Goal: Transaction & Acquisition: Book appointment/travel/reservation

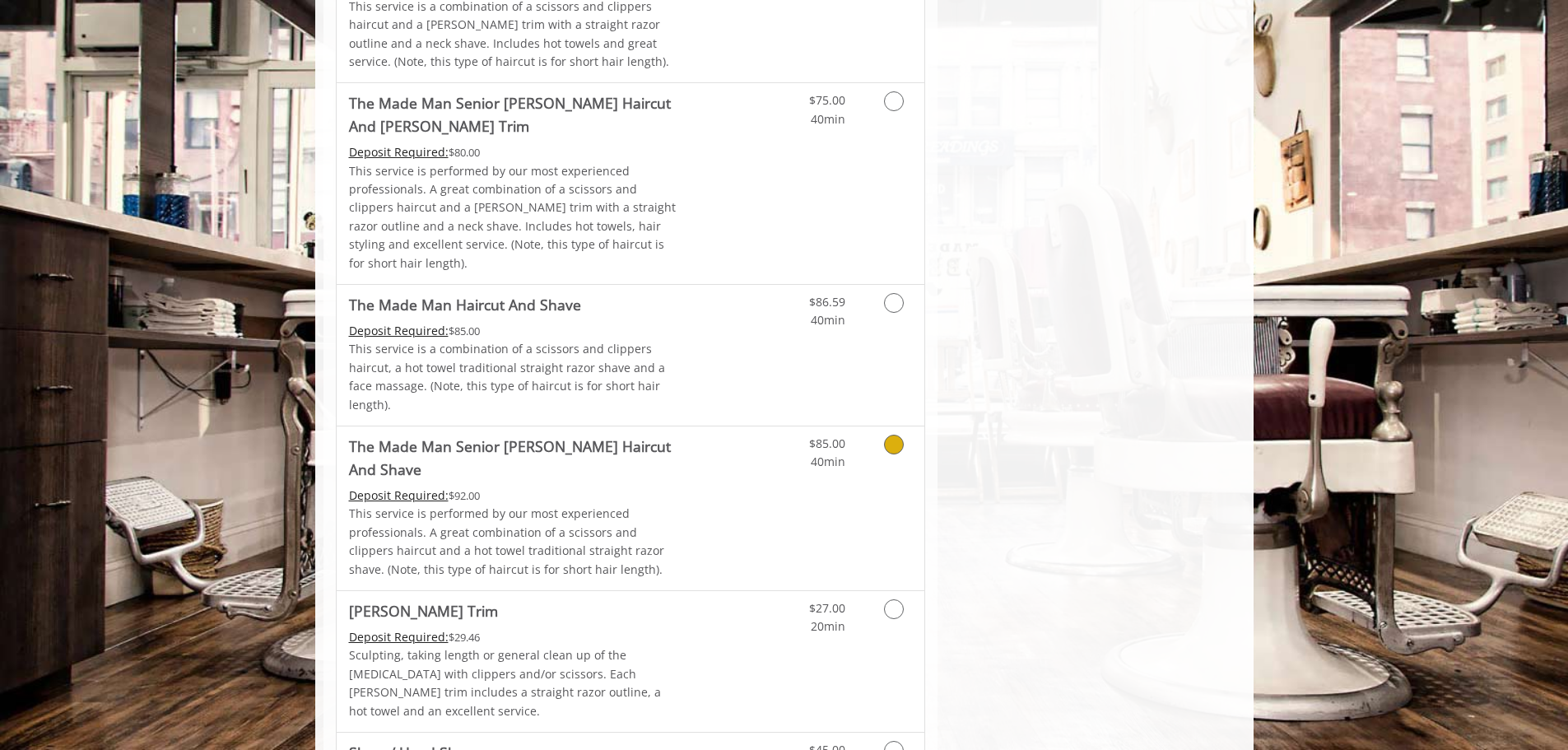
scroll to position [1399, 0]
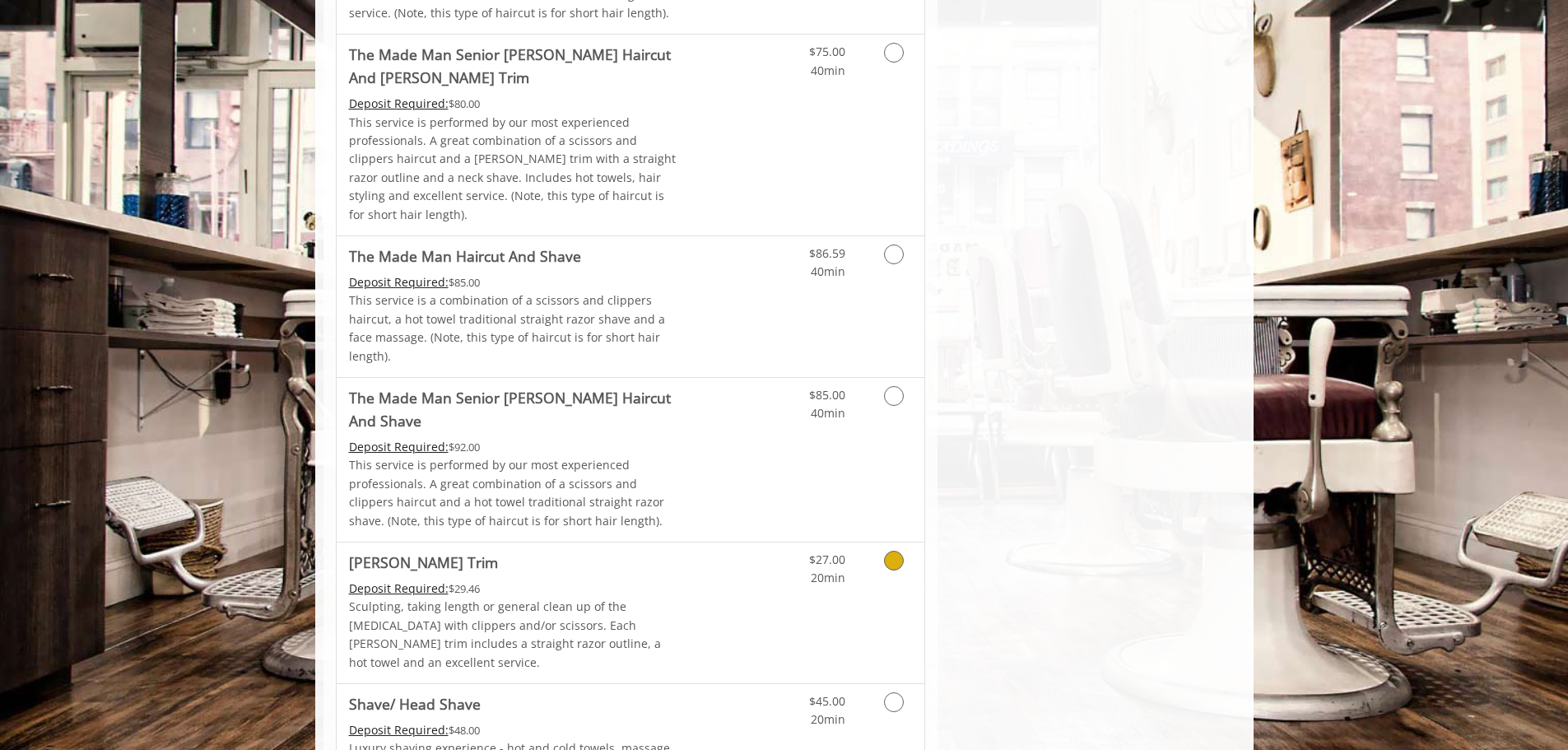
click at [887, 542] on link "Grooming services" at bounding box center [890, 564] width 42 height 45
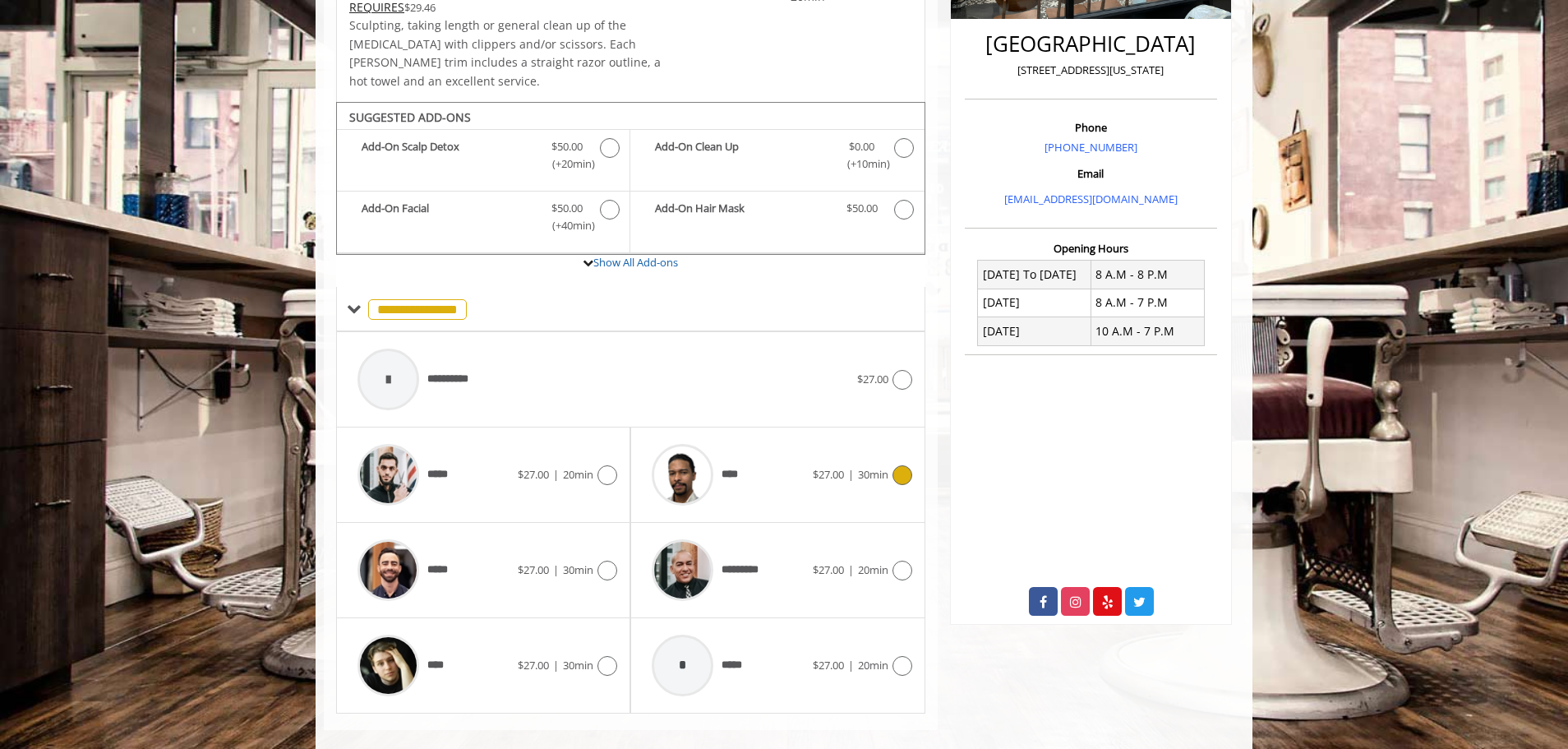
scroll to position [409, 0]
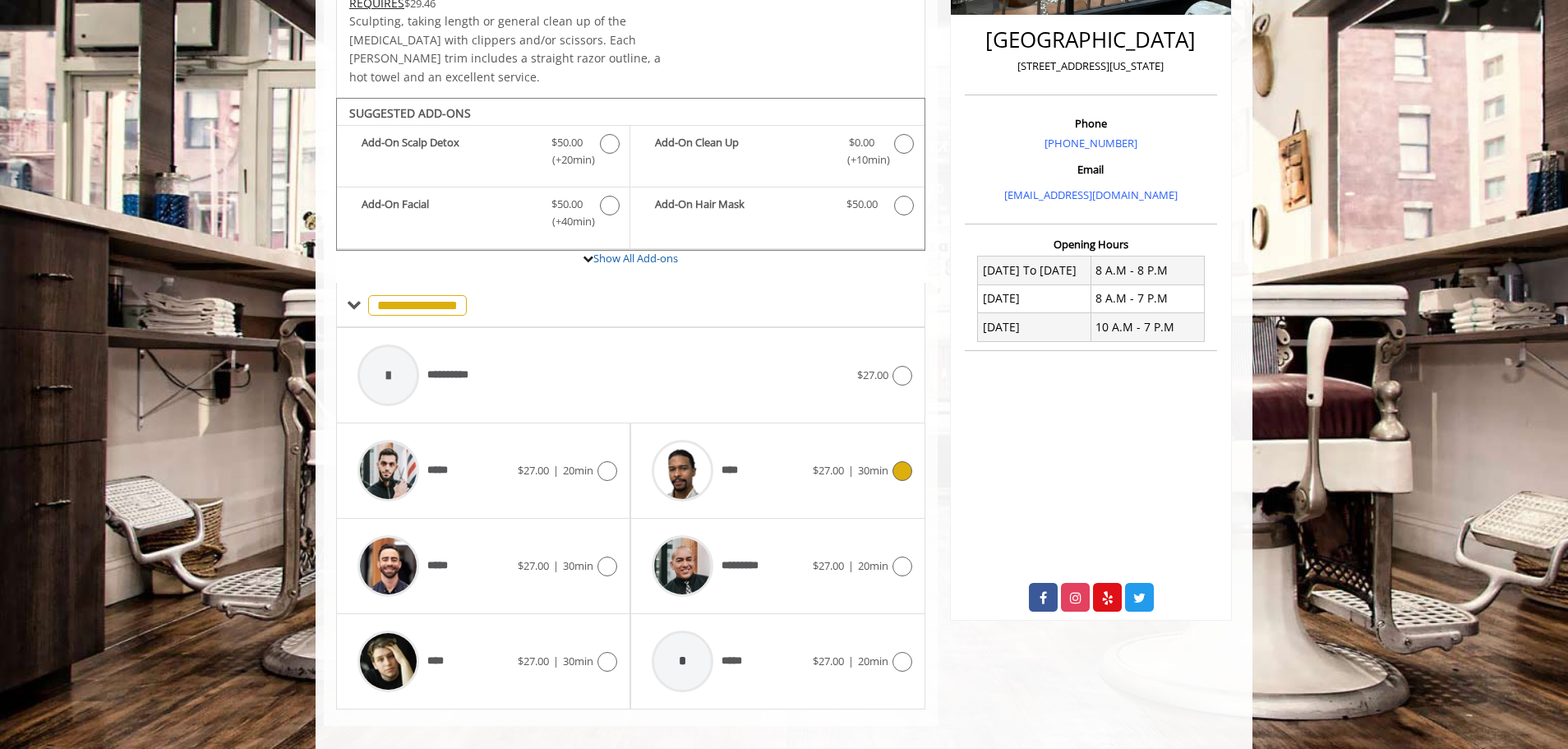
click at [889, 461] on div at bounding box center [901, 471] width 24 height 20
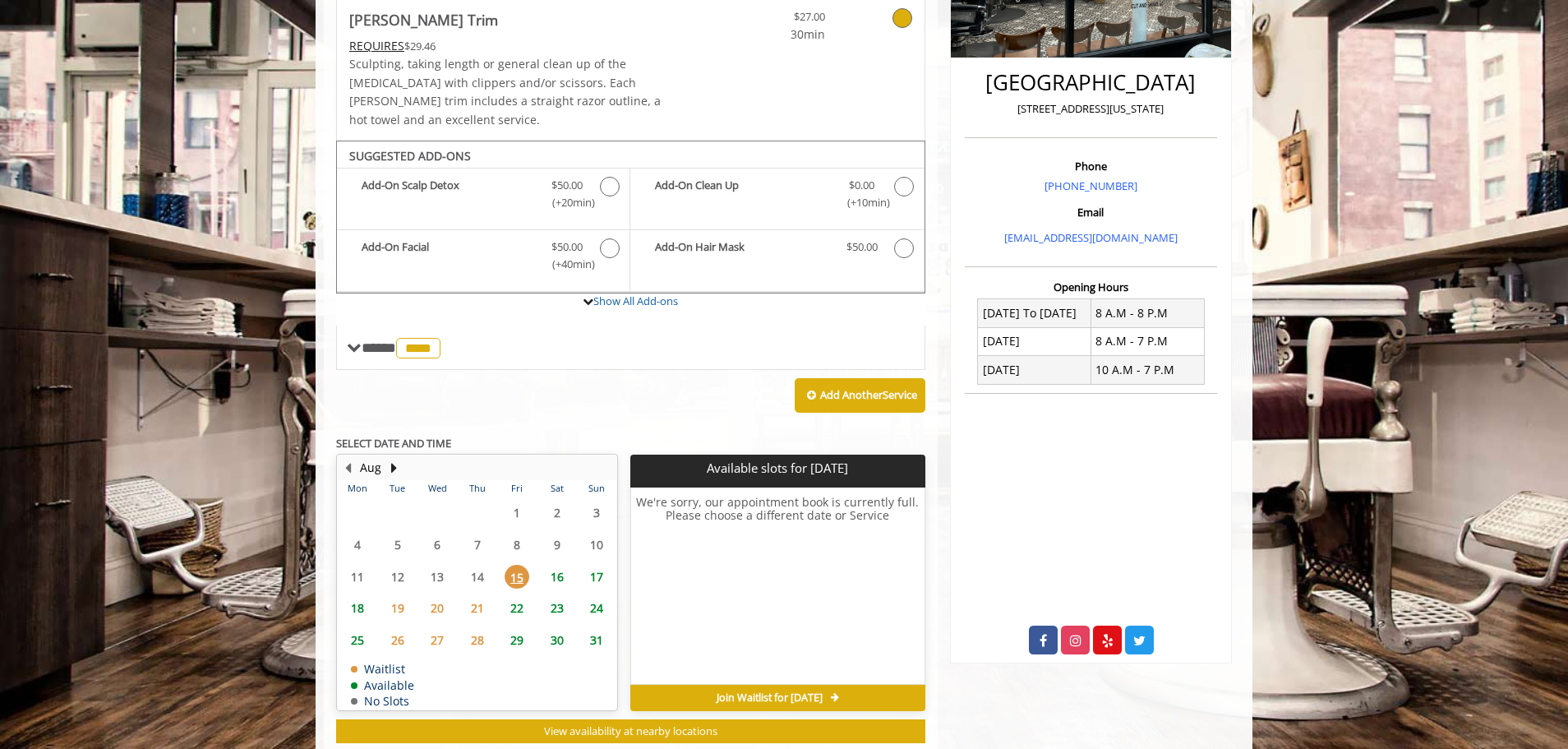
scroll to position [392, 0]
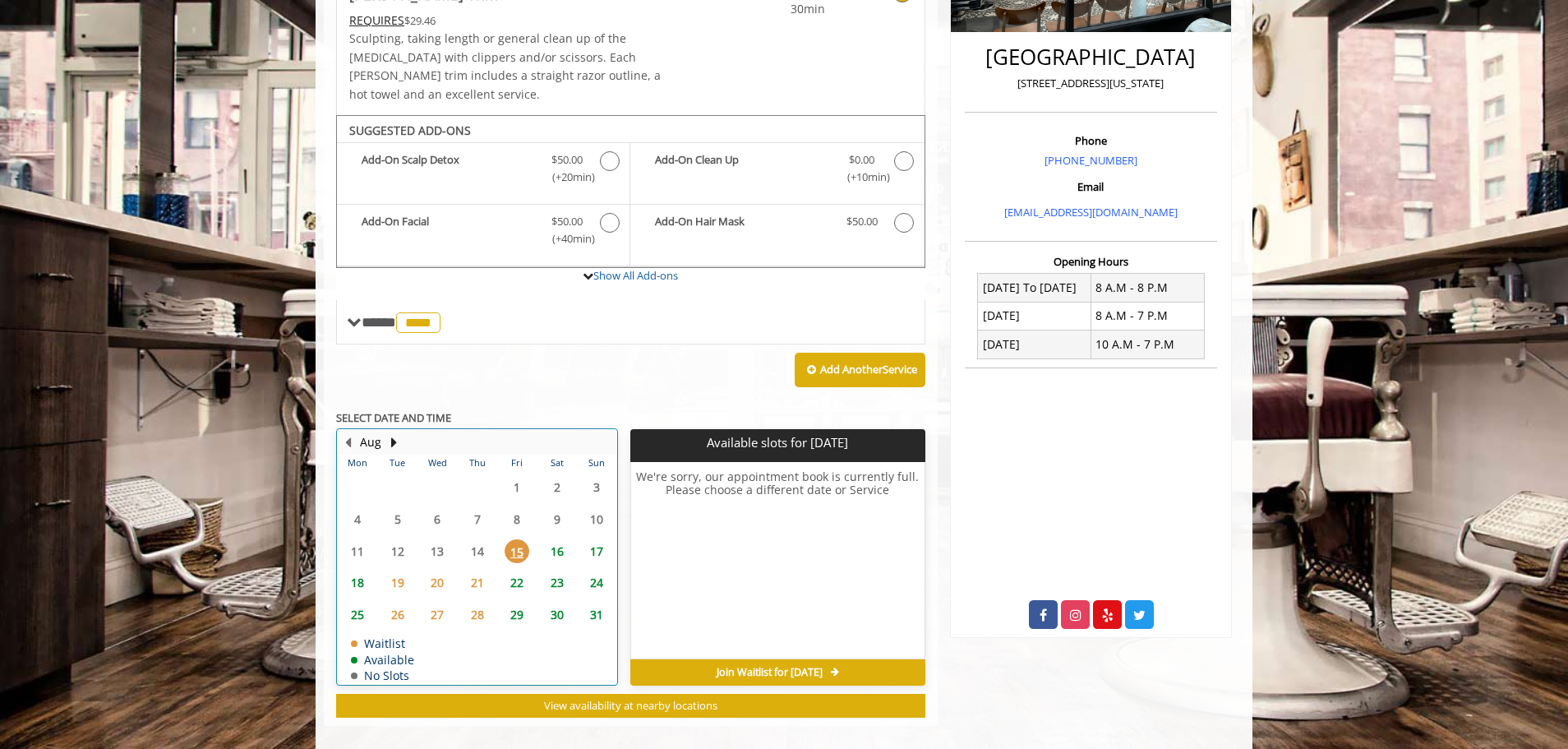
click at [446, 533] on table "Mon Tue Wed Thu Fri Sat Sun 28 29 30 31 1 2 3 4 5 6 7 8 9 10 11 12 13 14 15 16 …" at bounding box center [477, 569] width 278 height 230
click at [488, 490] on table "Mon Tue Wed Thu Fri Sat Sun 28 29 30 31 1 2 3 4 5 6 7 8 9 10 11 12 13 14 15 16 …" at bounding box center [477, 569] width 278 height 230
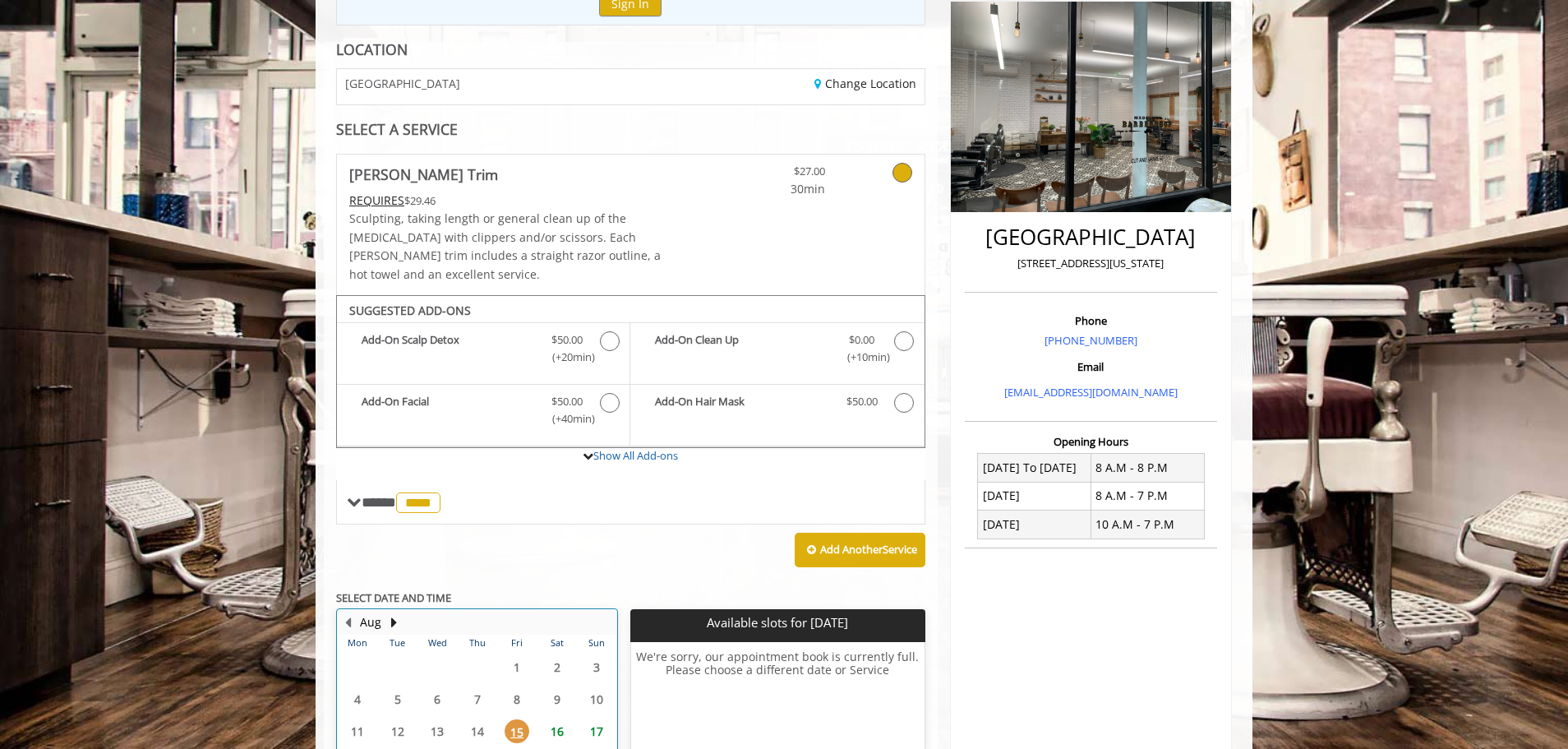
scroll to position [0, 0]
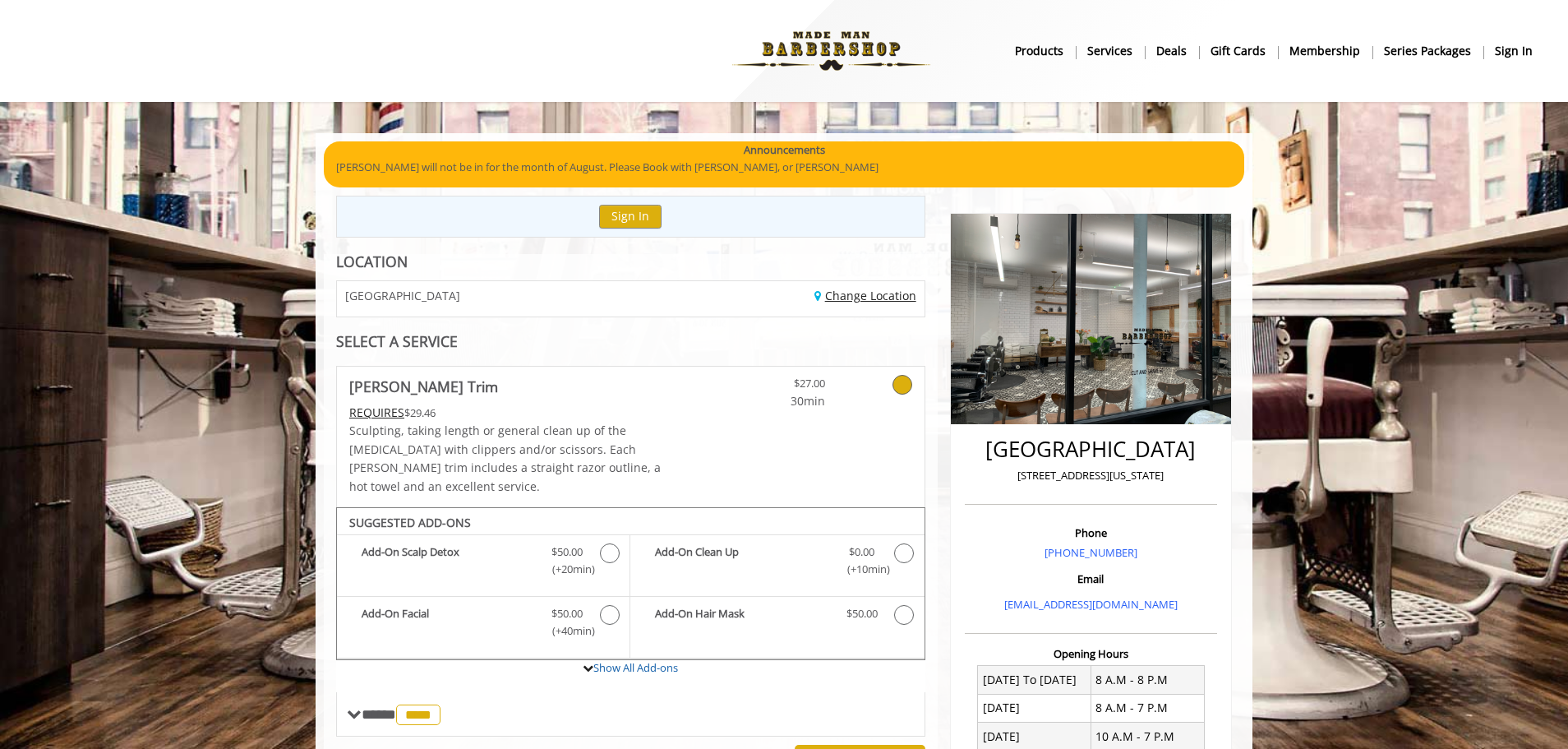
click at [880, 300] on link "Change Location" at bounding box center [865, 296] width 102 height 15
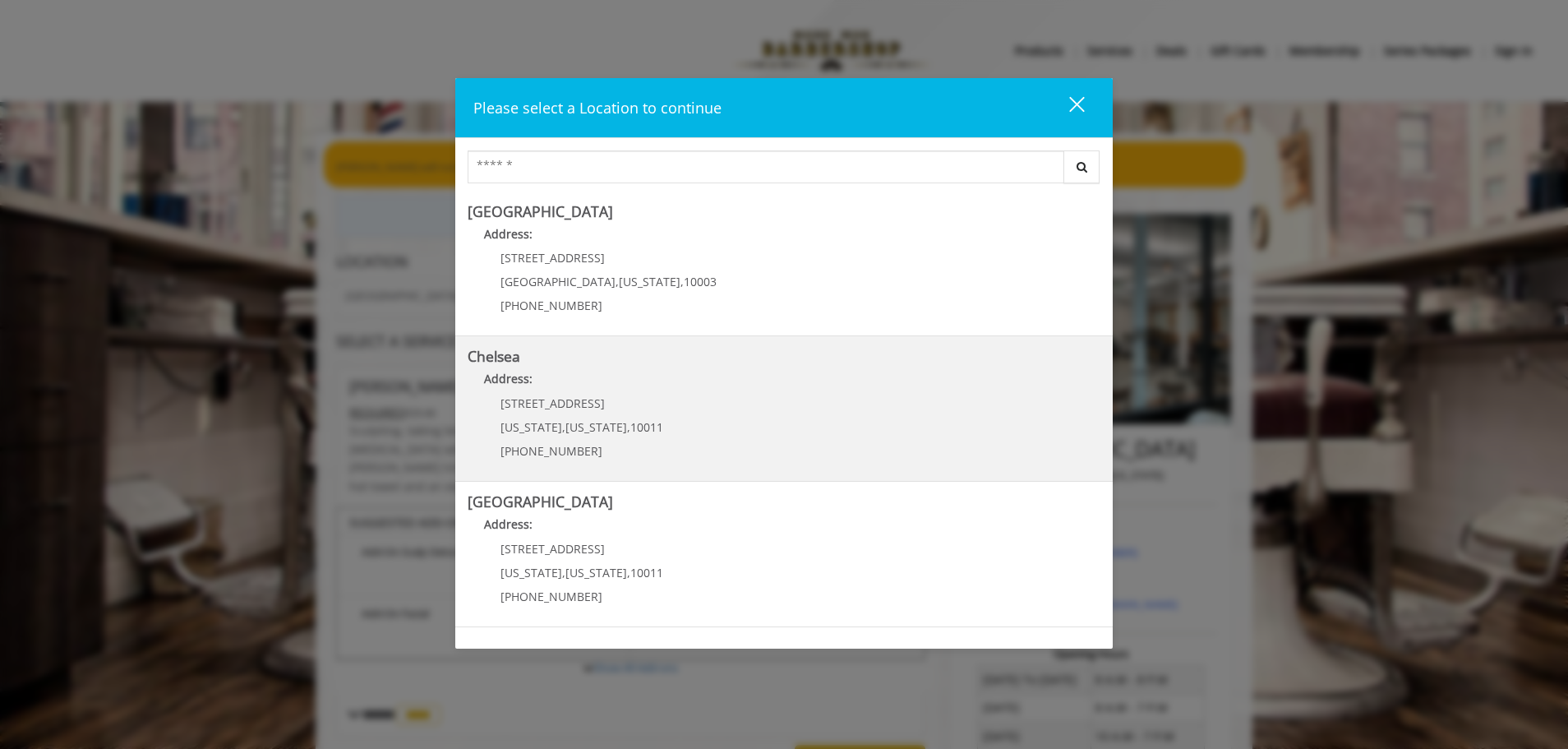
click at [801, 416] on link "Chelsea Address: 169/170 W 23rd St New York , New York , 10011 (917) 639-3902" at bounding box center [784, 408] width 632 height 120
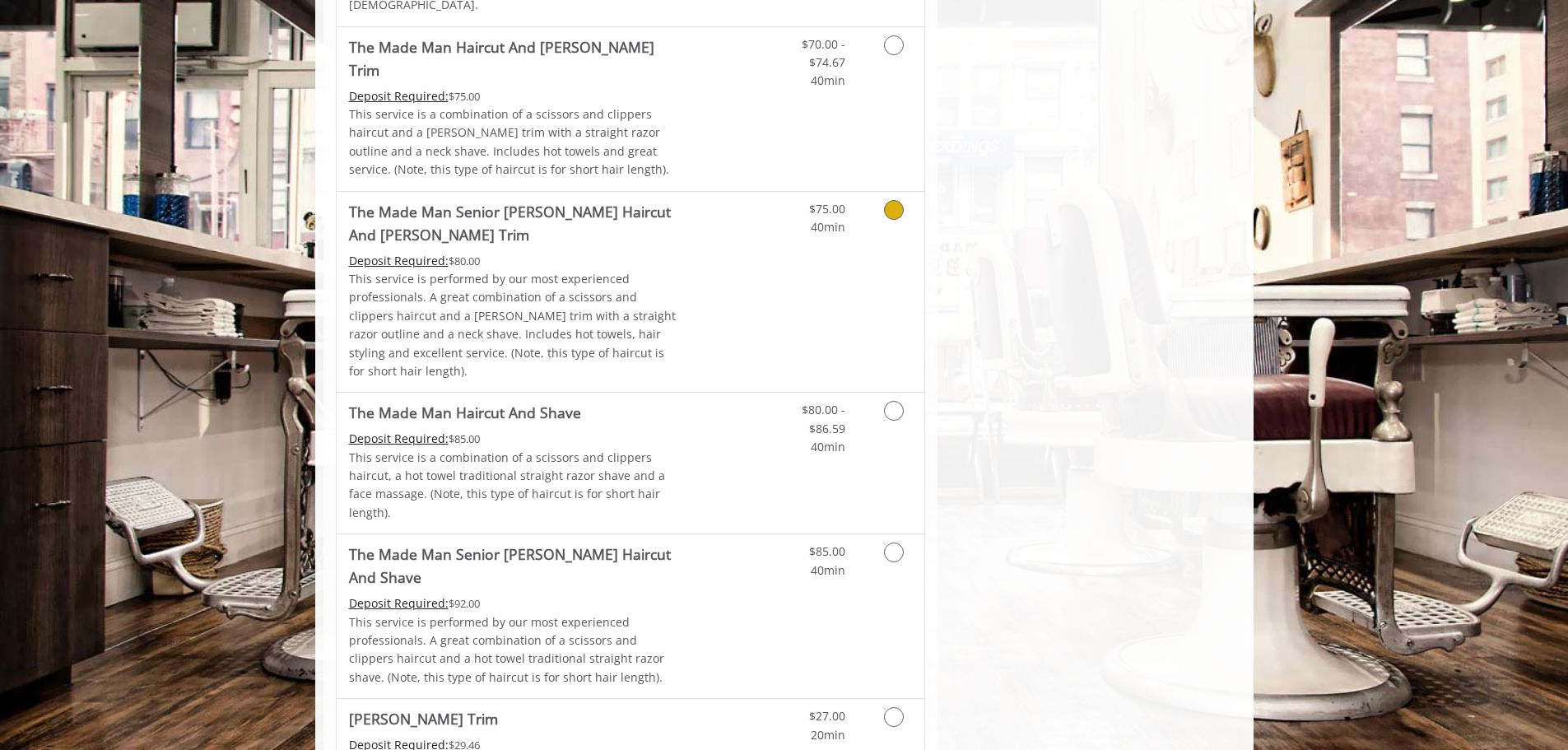
scroll to position [1530, 0]
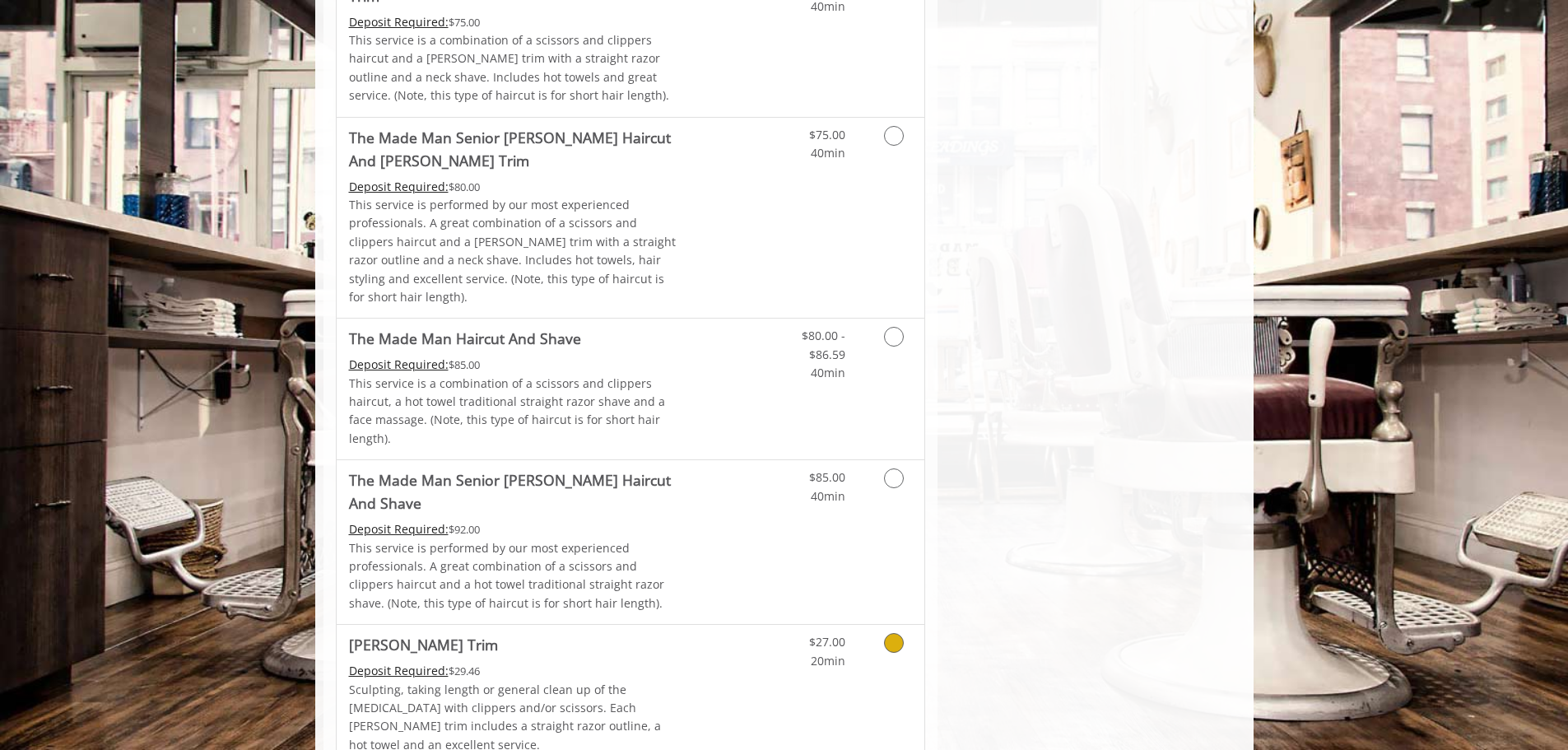
click at [884, 633] on icon "Grooming services" at bounding box center [893, 642] width 20 height 20
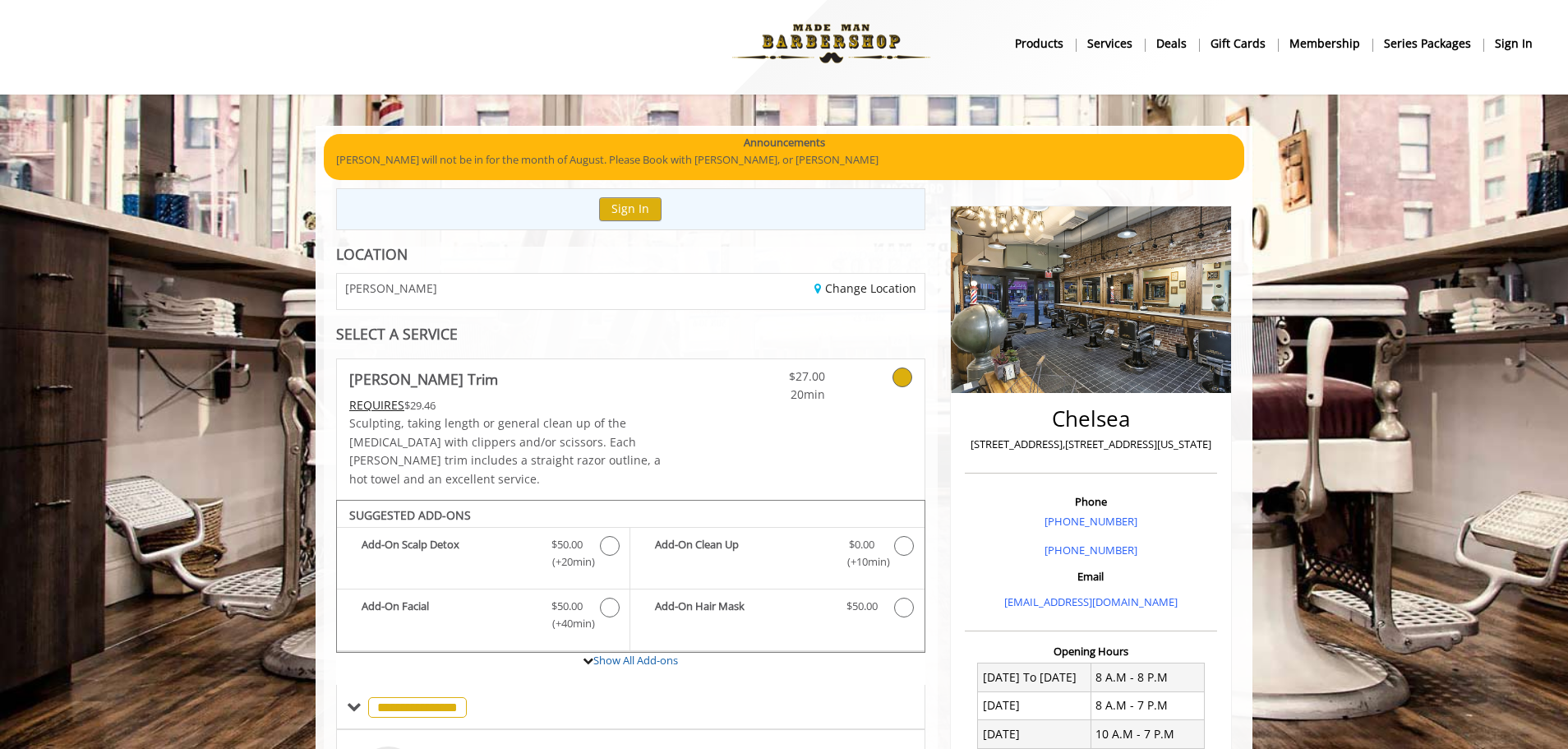
scroll to position [0, 0]
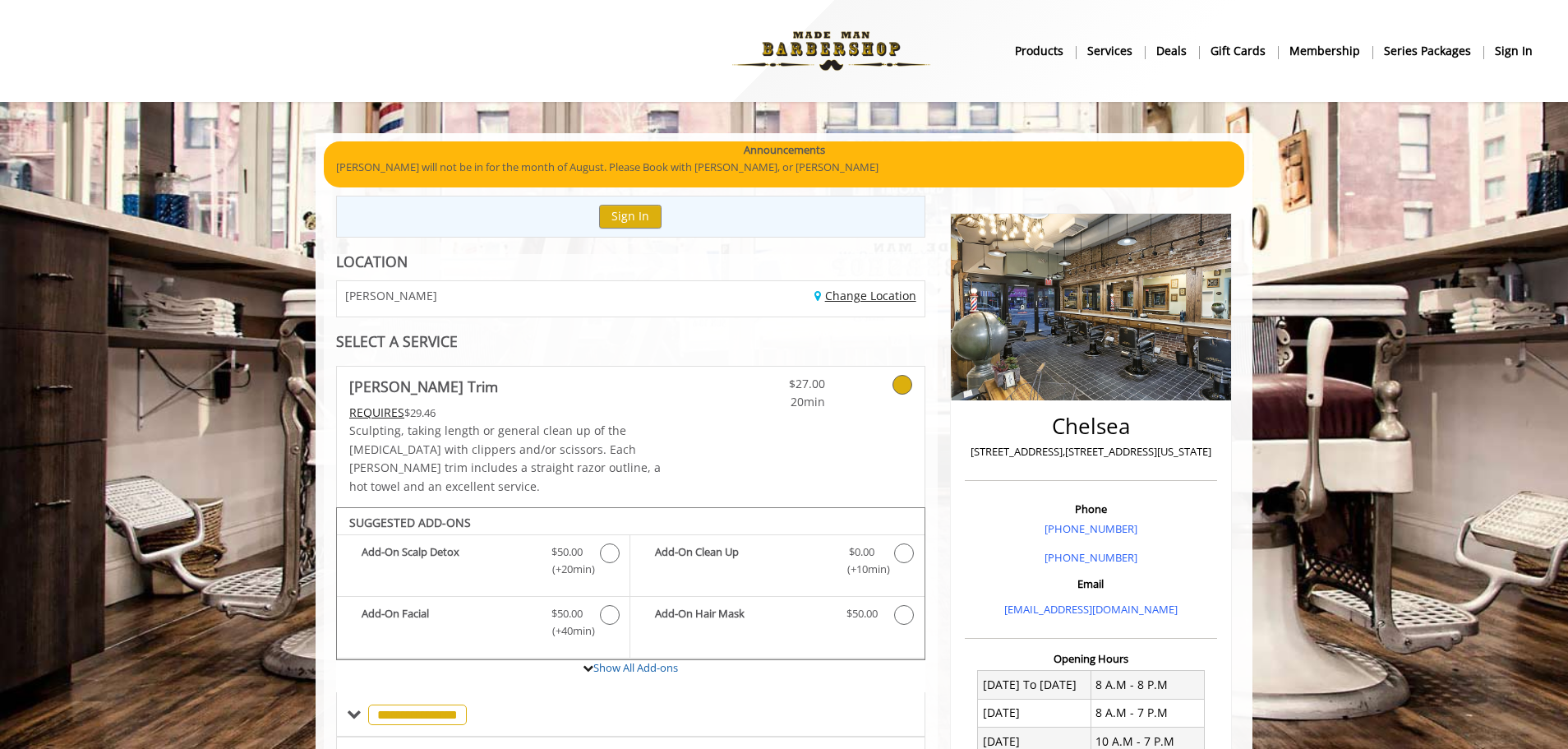
click at [858, 293] on link "Change Location" at bounding box center [865, 296] width 102 height 15
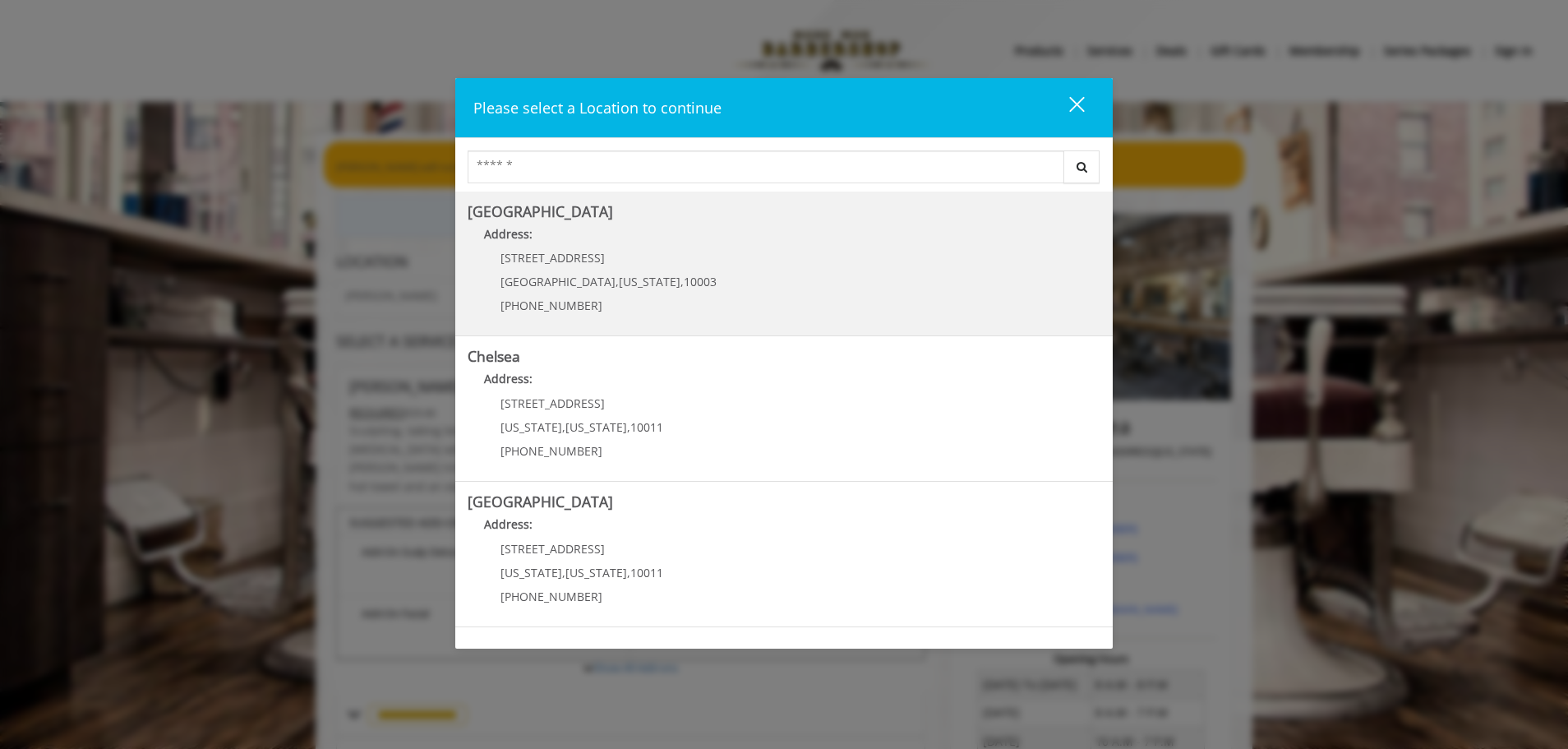
click at [816, 270] on Village "Greenwich Village Address: 60 E 8th St Manhattan , New York , 10003 (212) 598-1…" at bounding box center [784, 264] width 632 height 120
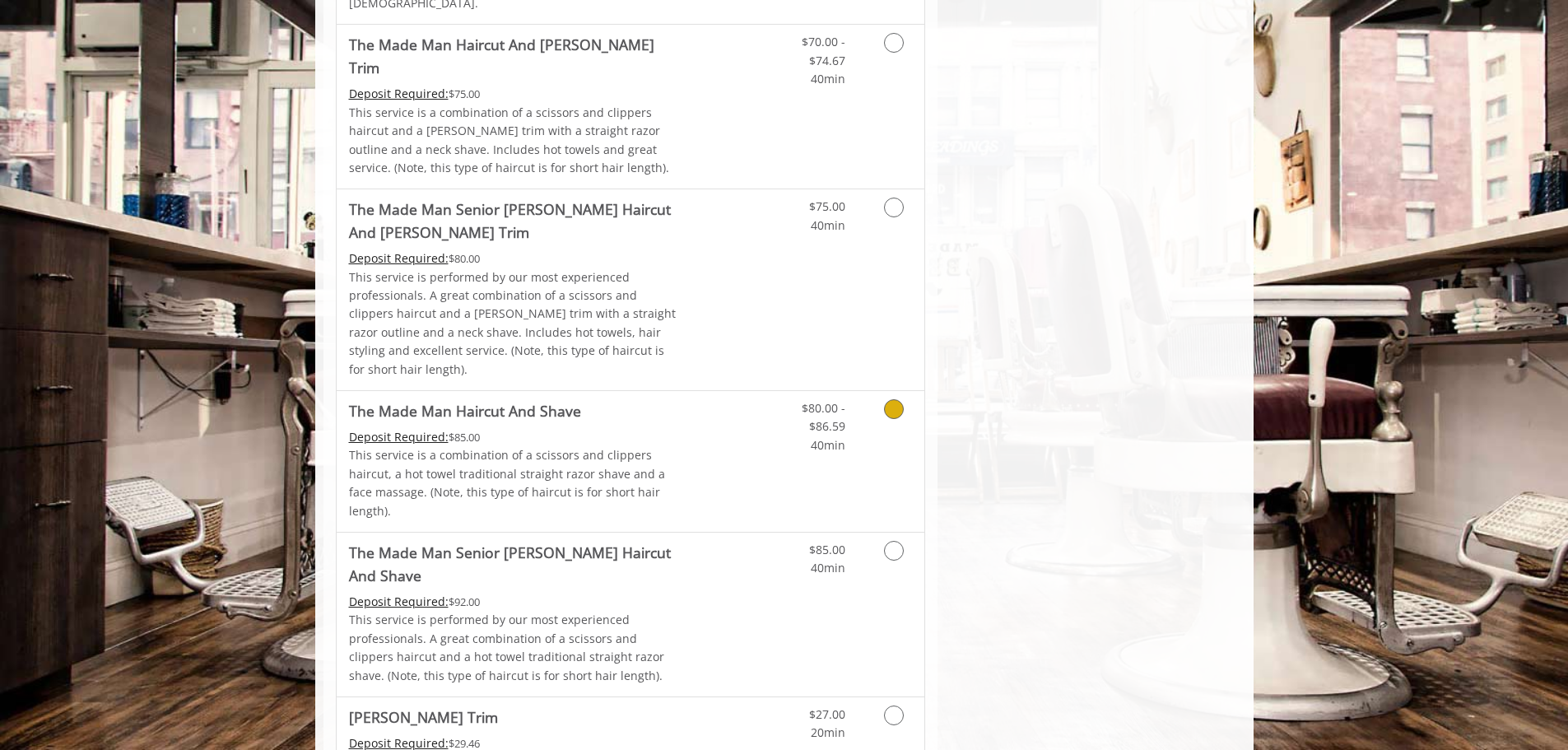
scroll to position [1482, 0]
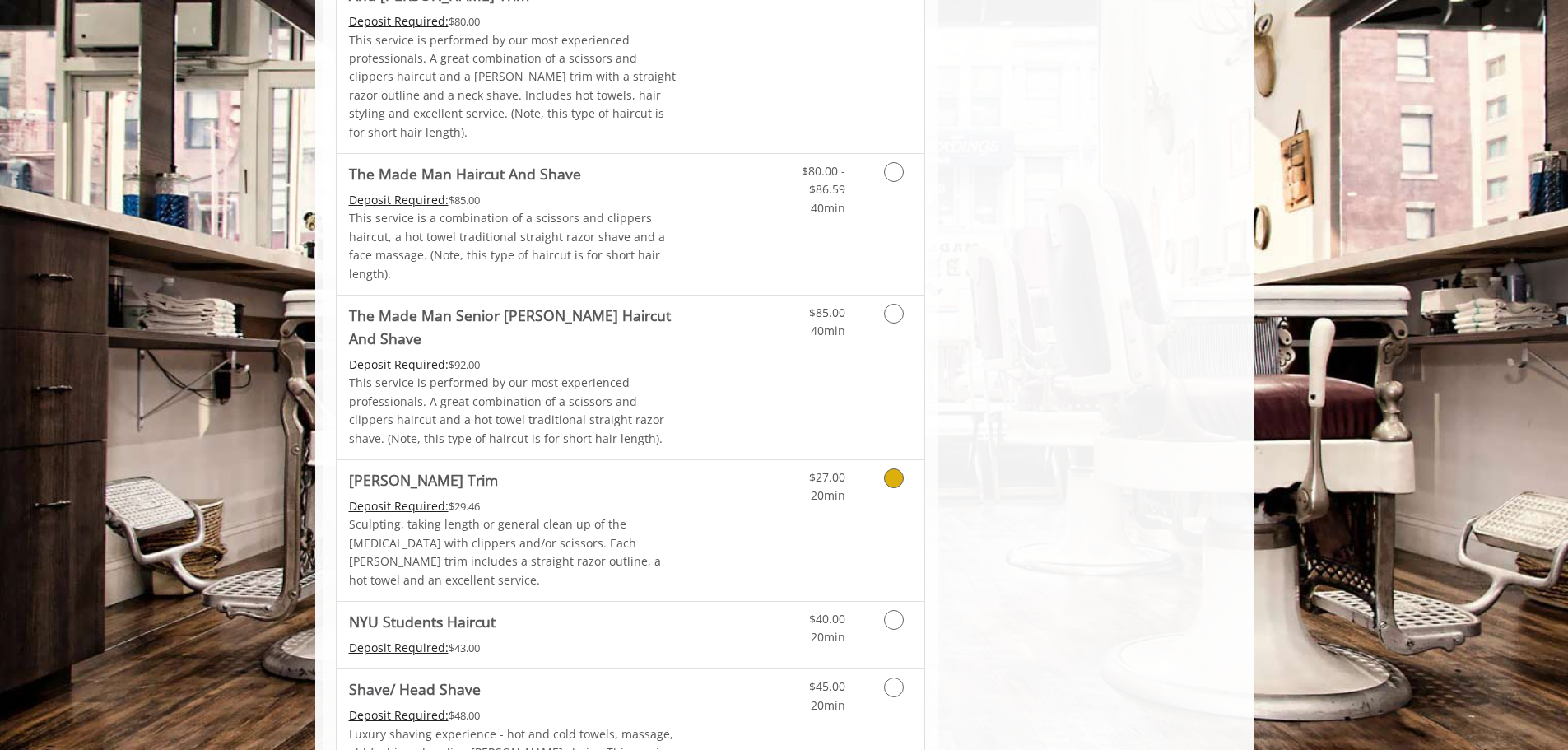
click at [880, 460] on div "$27.00 20min" at bounding box center [851, 530] width 147 height 141
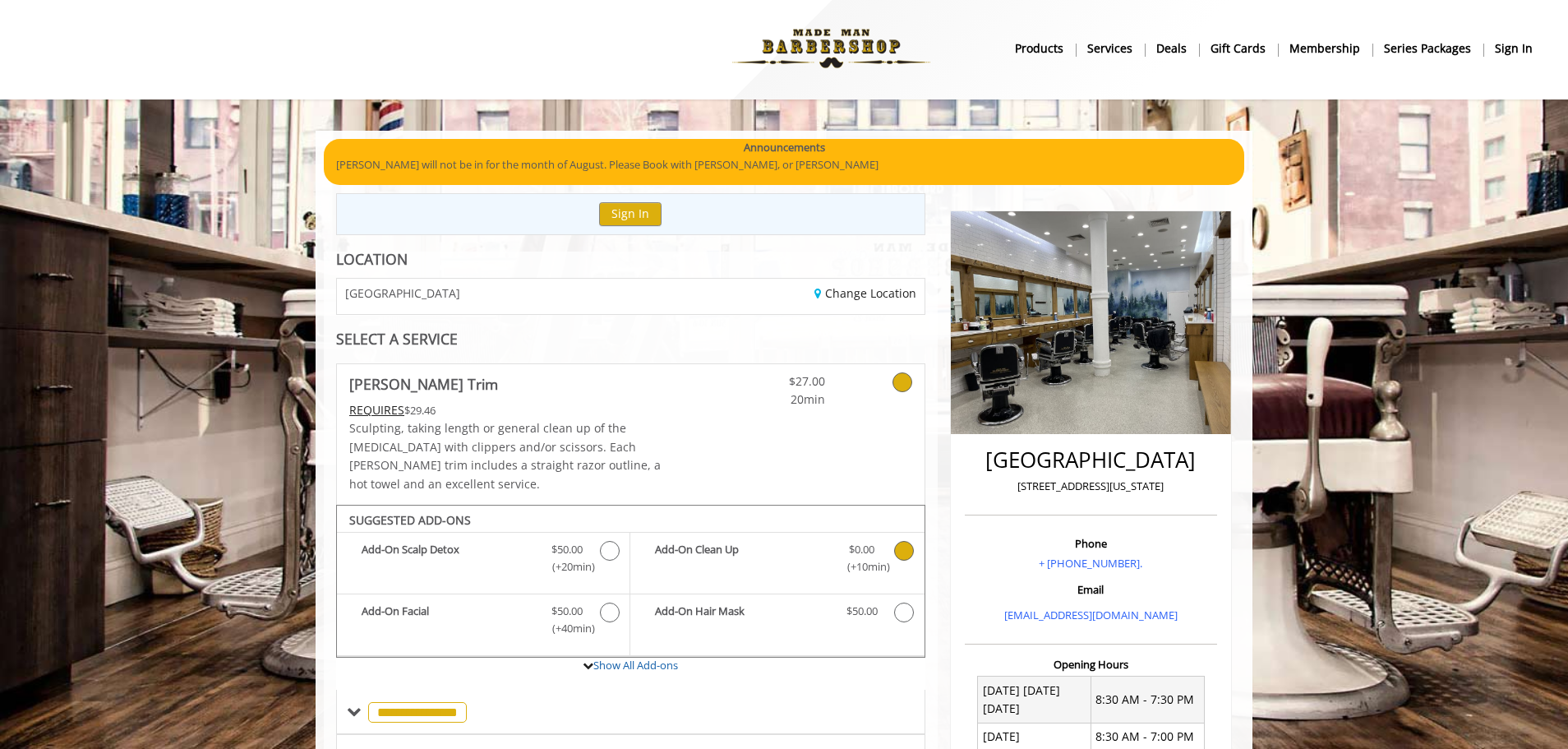
scroll to position [0, 0]
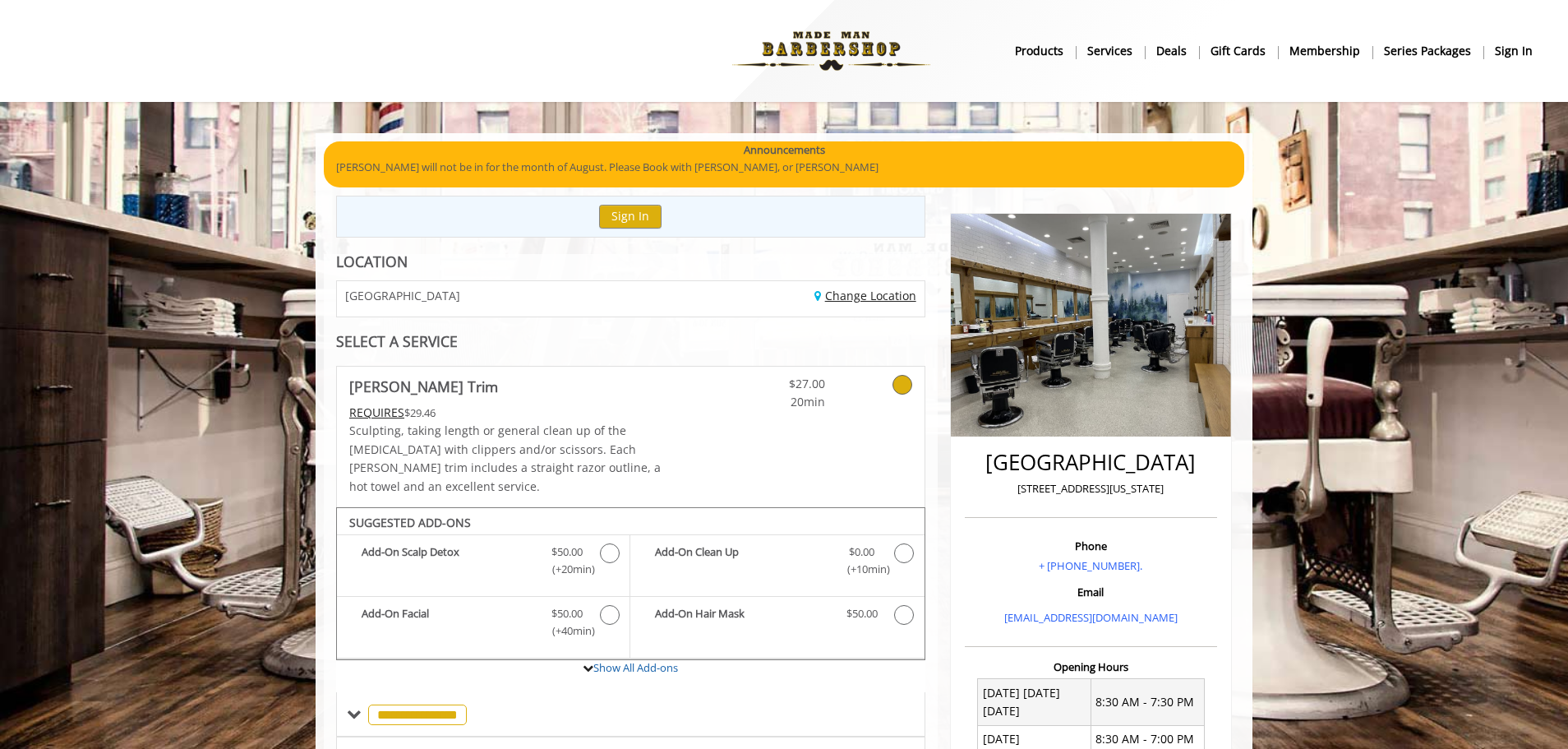
click at [868, 297] on link "Change Location" at bounding box center [865, 296] width 102 height 15
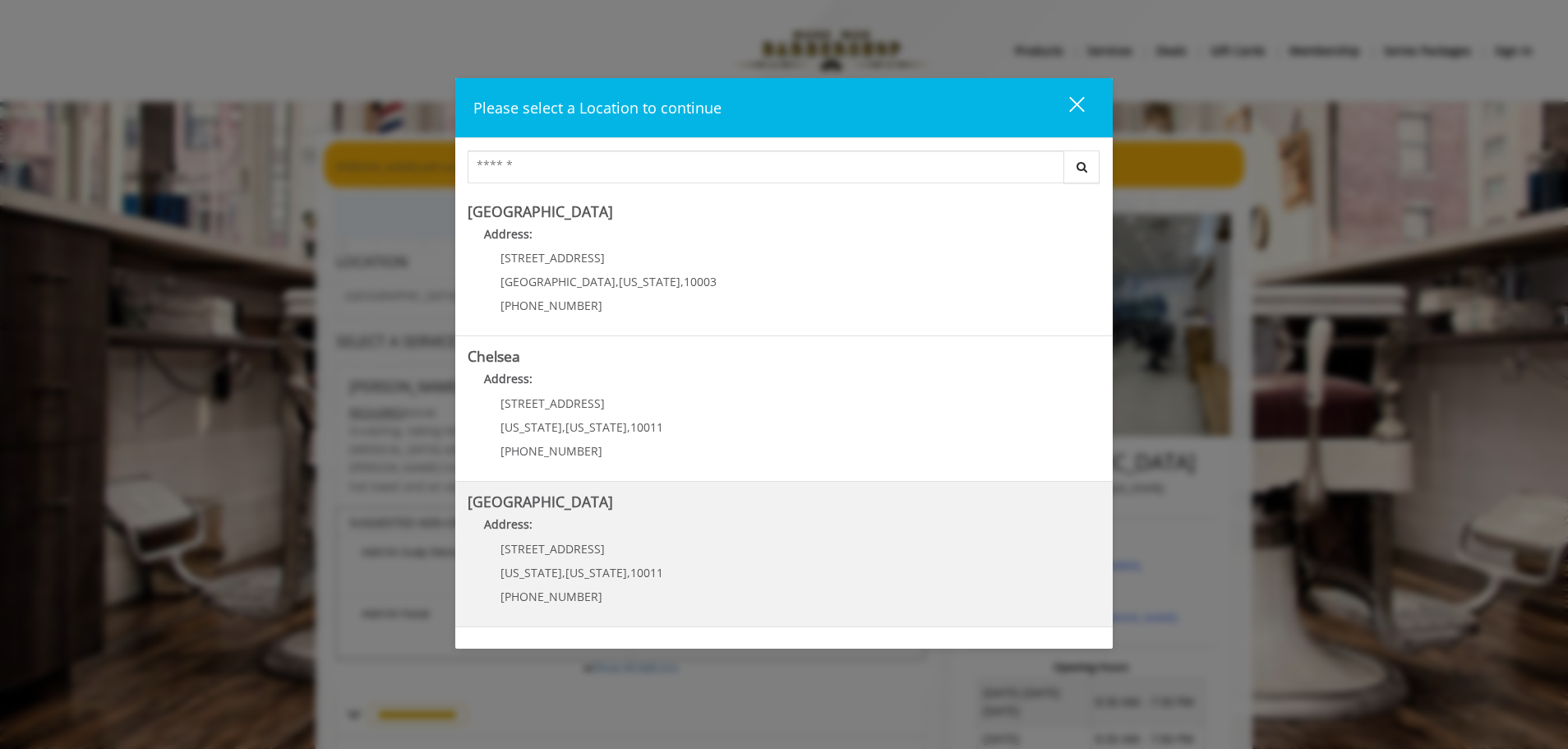
click at [752, 543] on Street "Chelsea 15th Street Address: 267 W 15th St New York , New York , 10011 (646) 85…" at bounding box center [784, 553] width 632 height 120
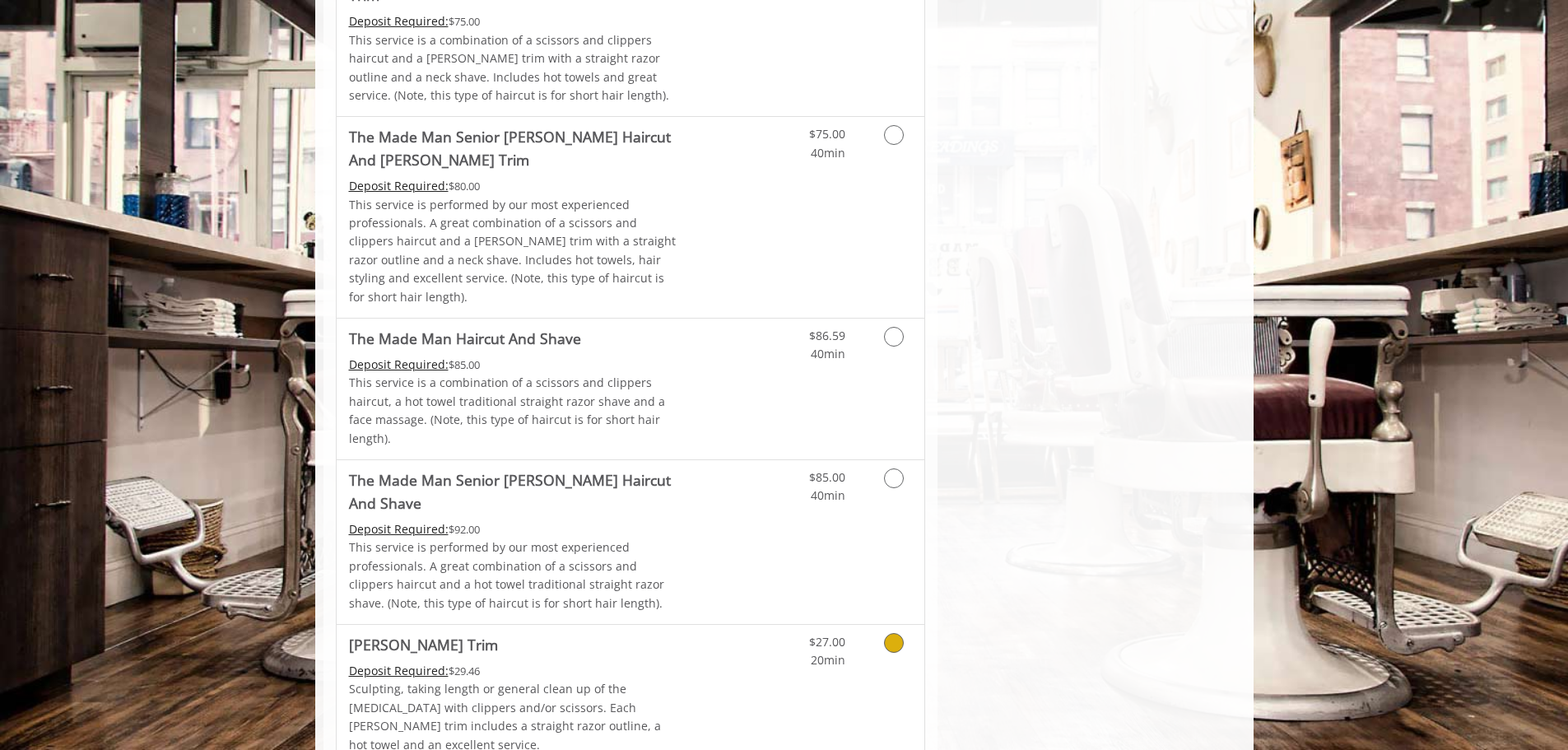
click at [879, 625] on link "Grooming services" at bounding box center [890, 647] width 42 height 45
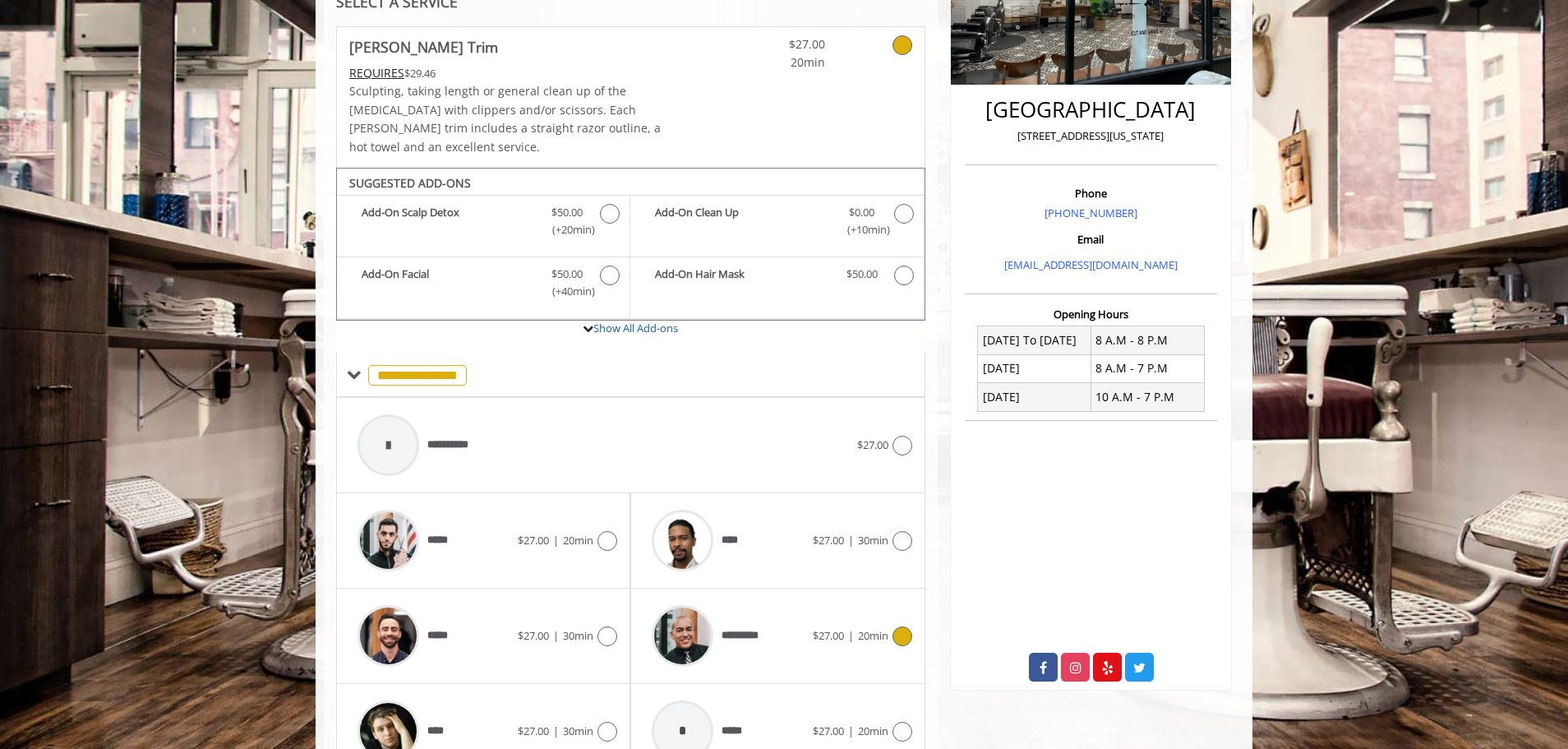
scroll to position [409, 0]
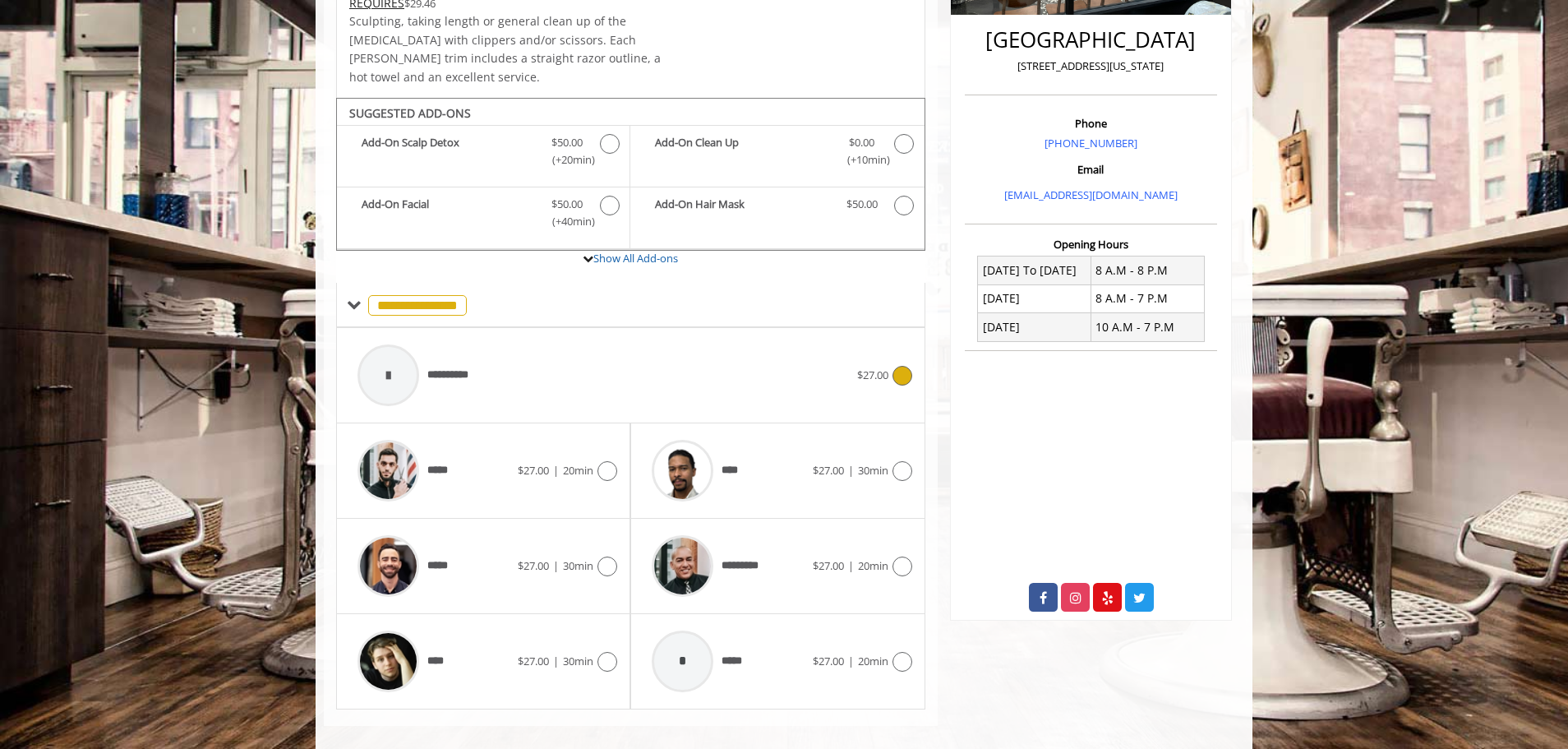
click at [380, 356] on div at bounding box center [388, 375] width 61 height 61
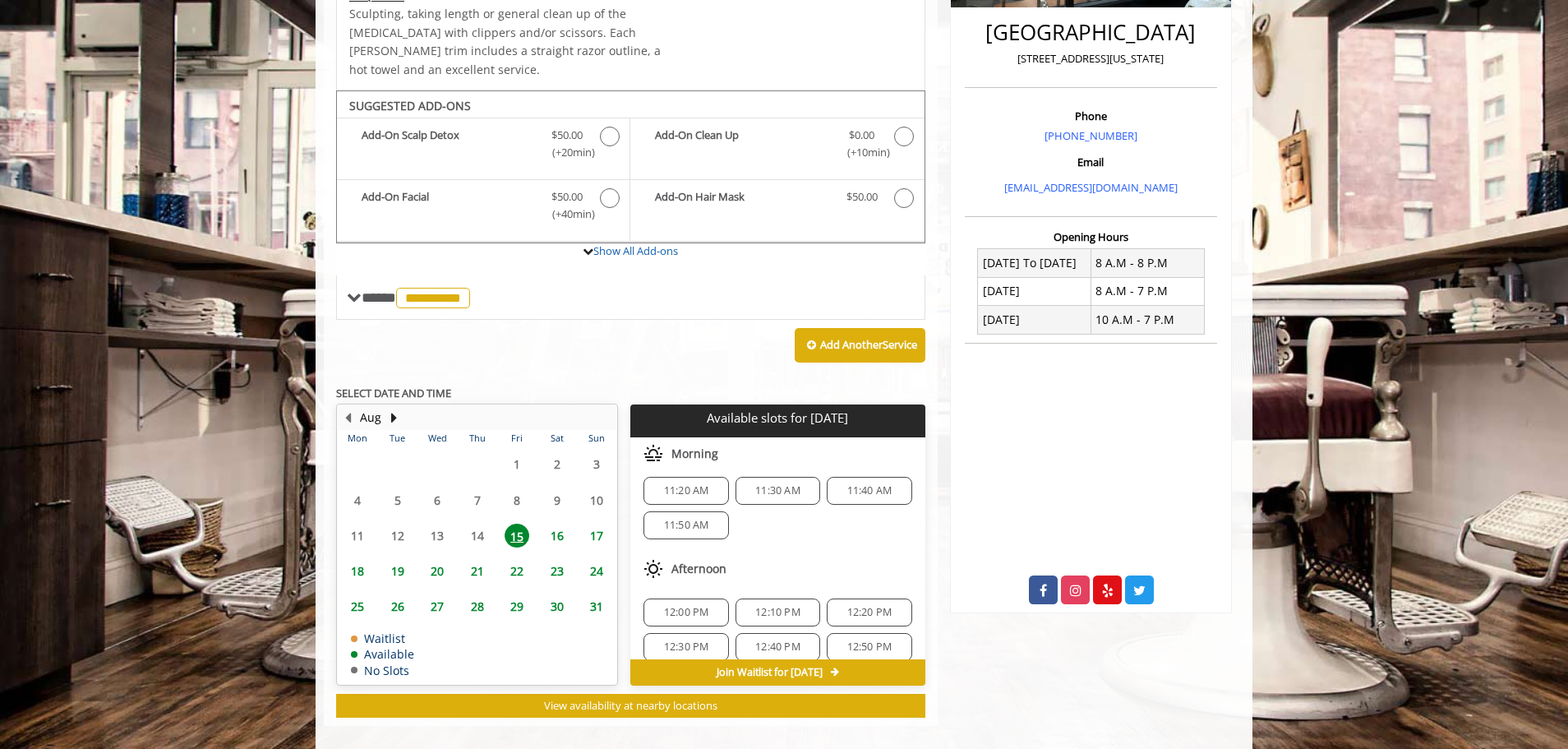
scroll to position [0, 0]
click at [691, 525] on span "11:50 AM" at bounding box center [686, 531] width 45 height 13
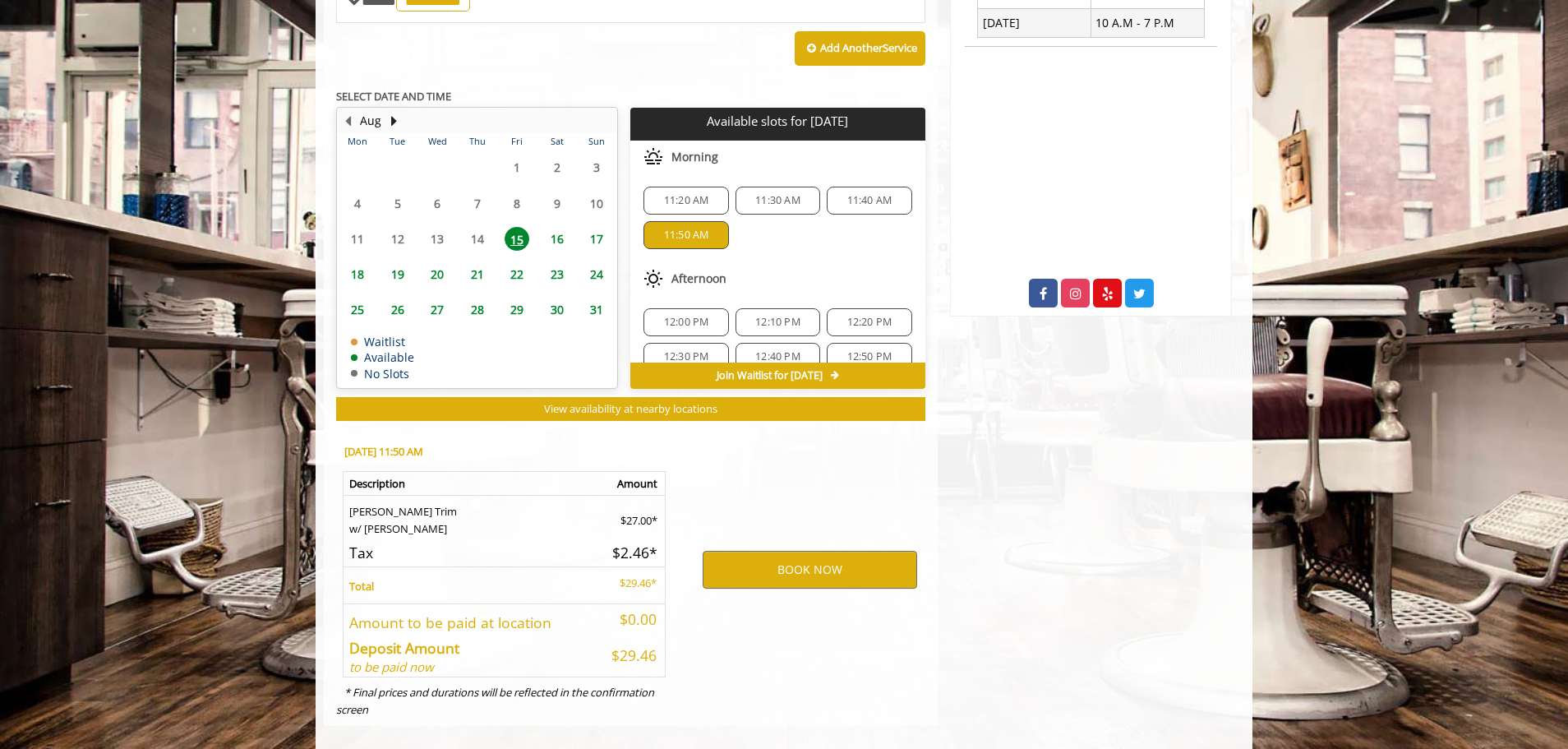
click at [679, 229] on span "11:50 AM" at bounding box center [686, 235] width 45 height 13
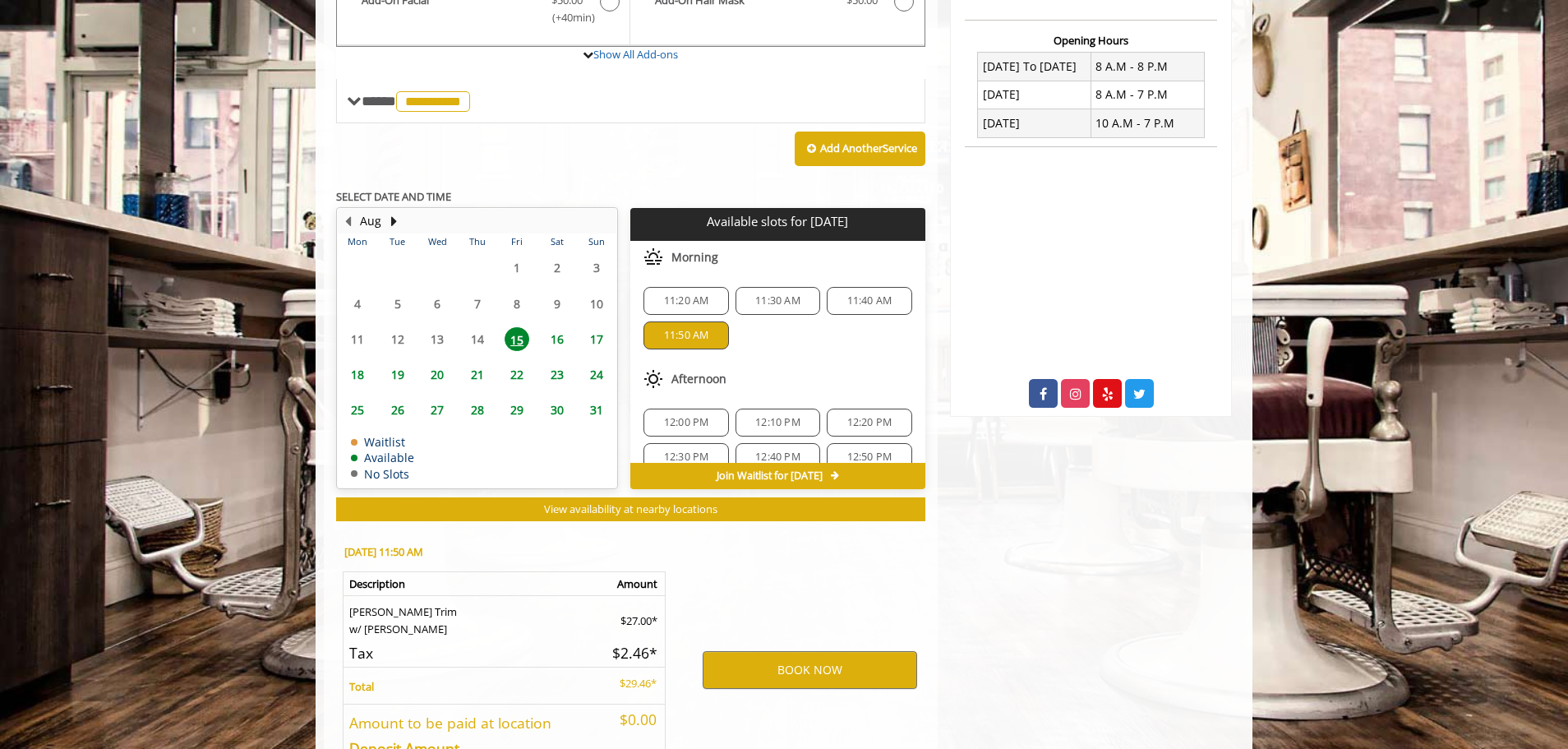
scroll to position [467, 0]
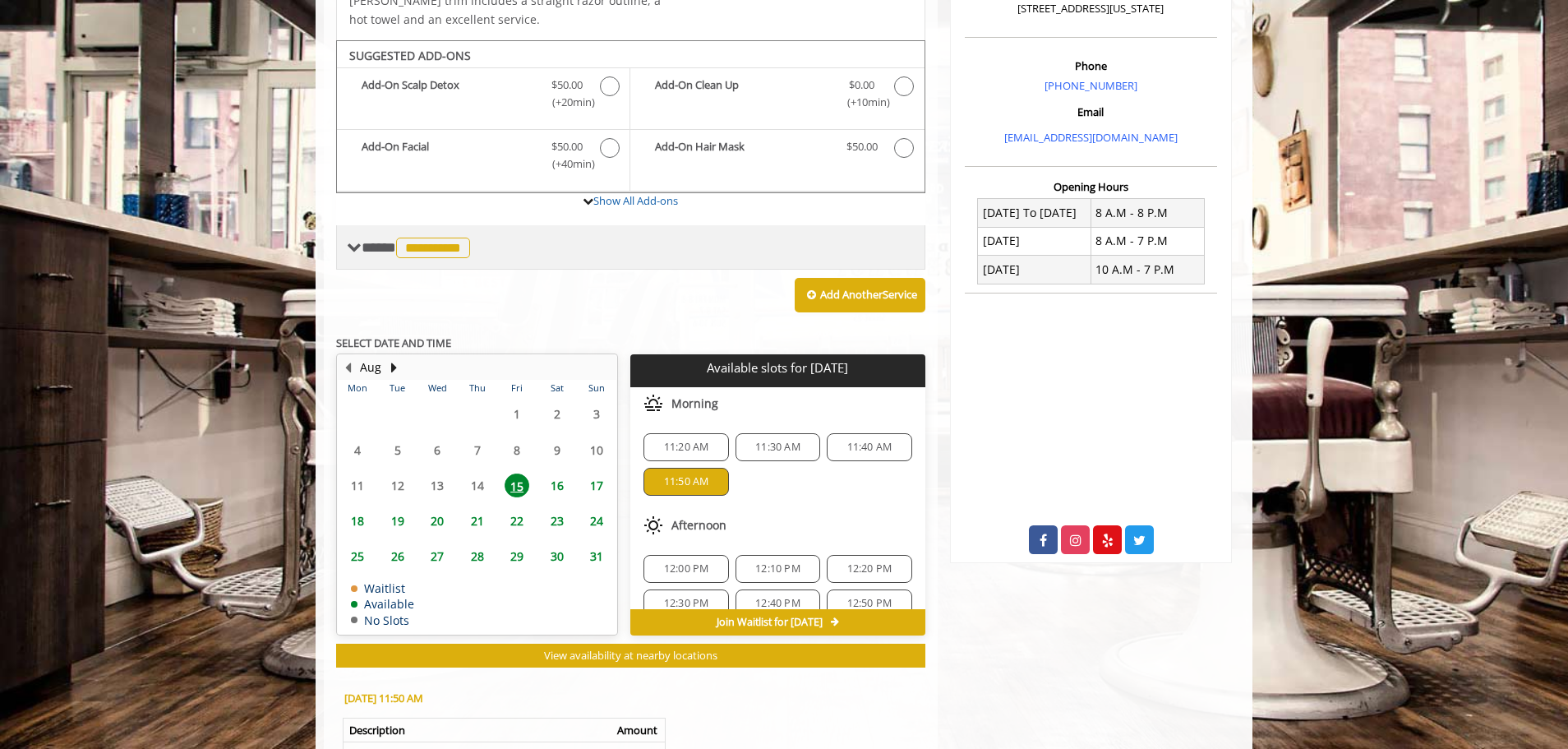
click at [450, 237] on span "**********" at bounding box center [433, 248] width 74 height 20
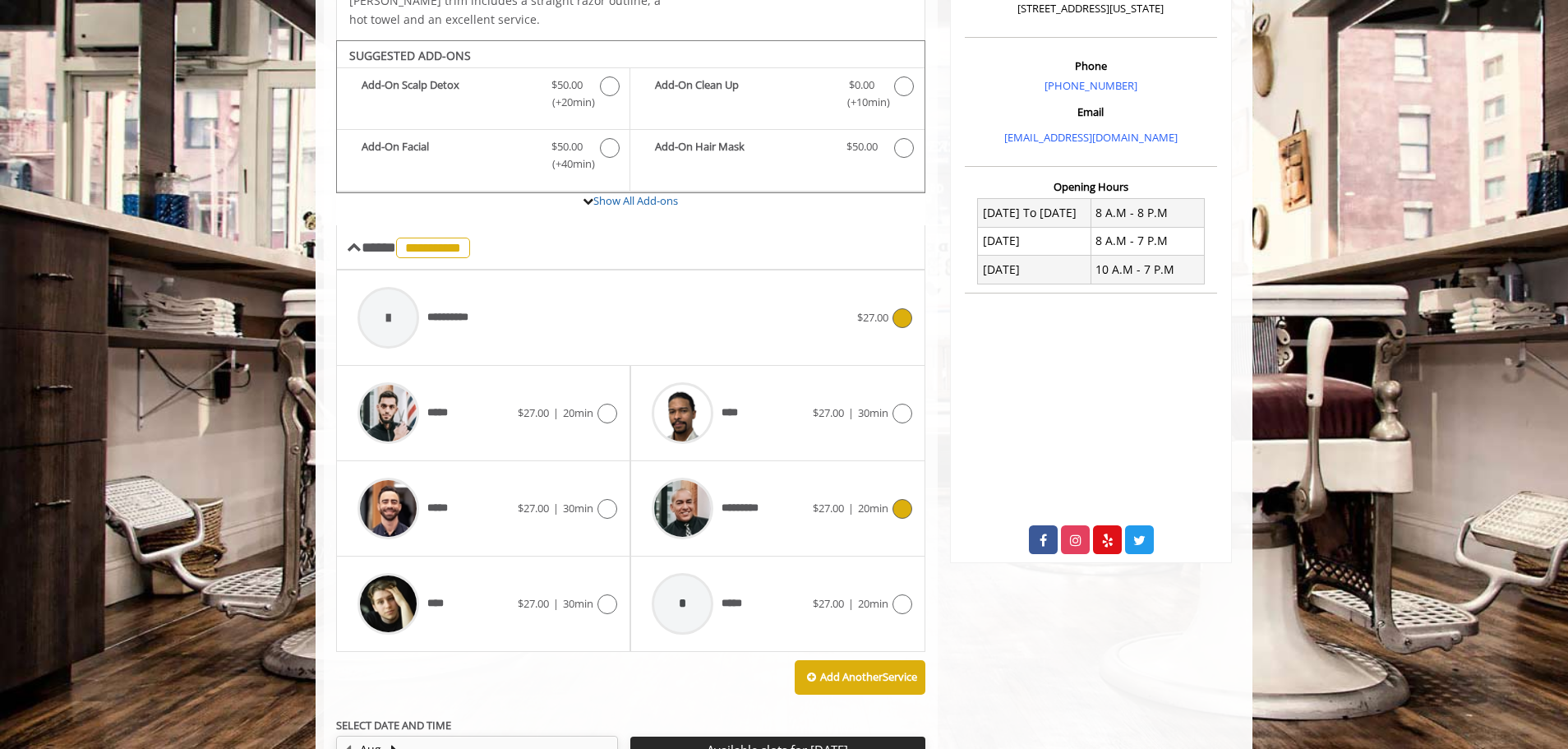
click at [895, 499] on div at bounding box center [901, 508] width 24 height 20
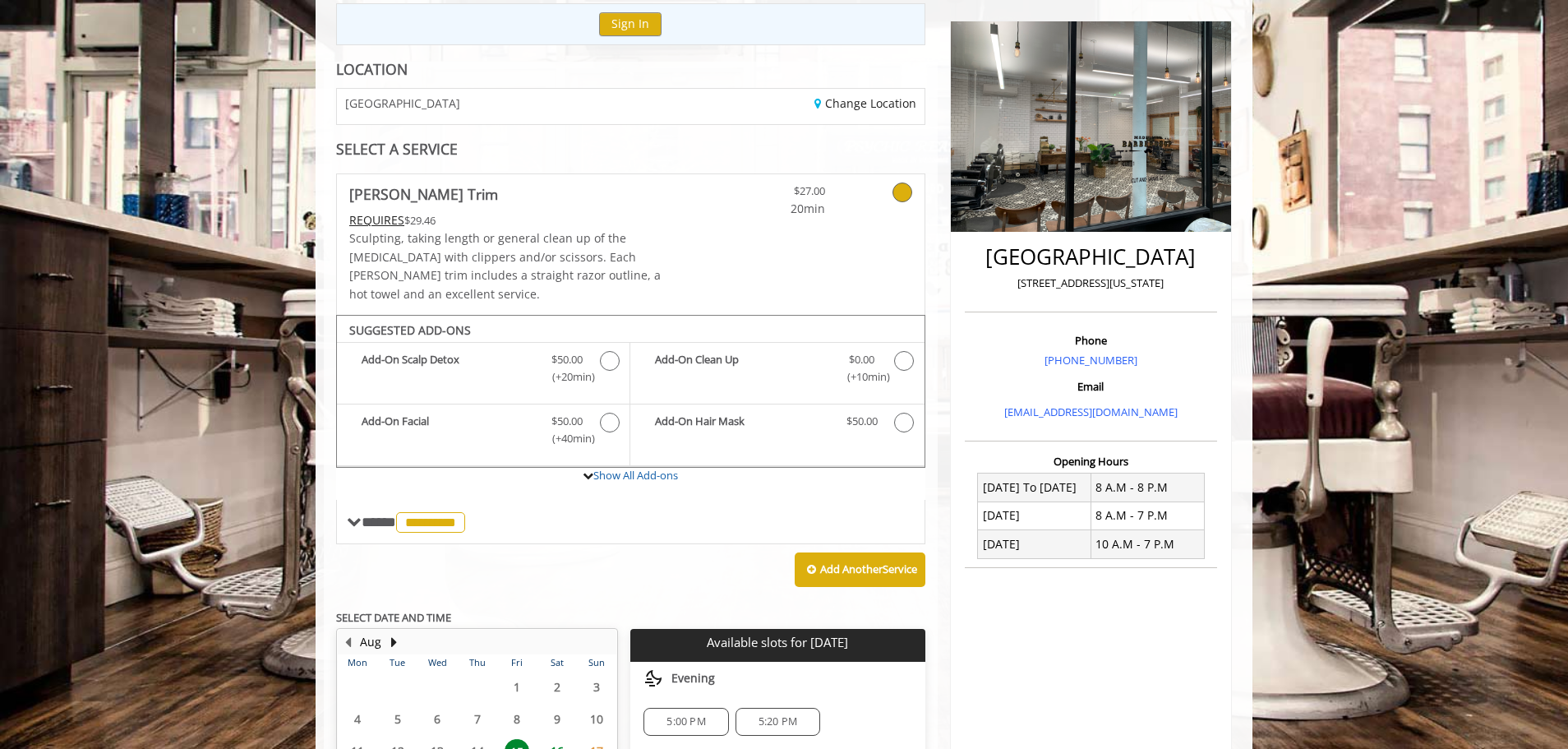
scroll to position [362, 0]
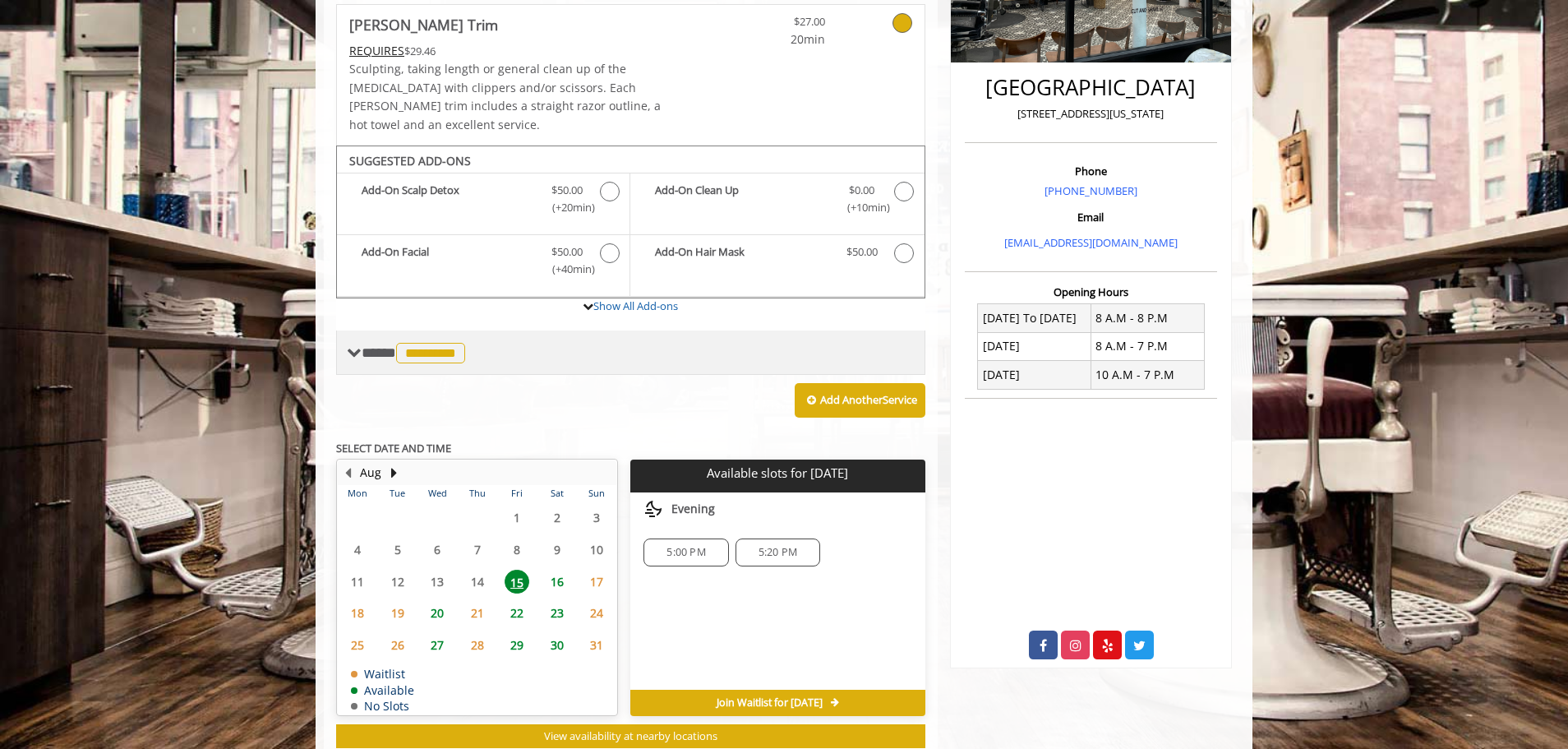
click at [448, 342] on span "*********" at bounding box center [430, 353] width 69 height 20
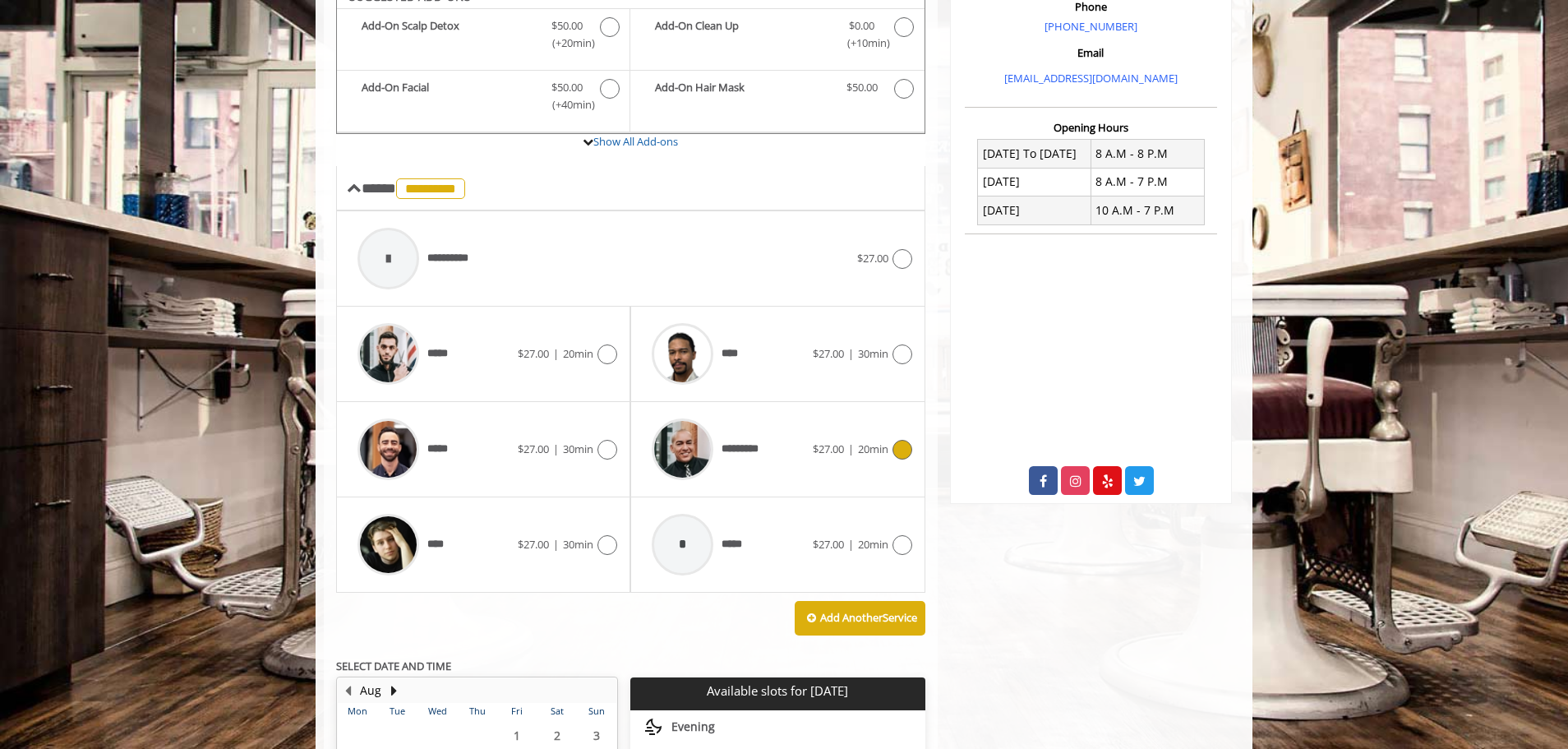
scroll to position [608, 0]
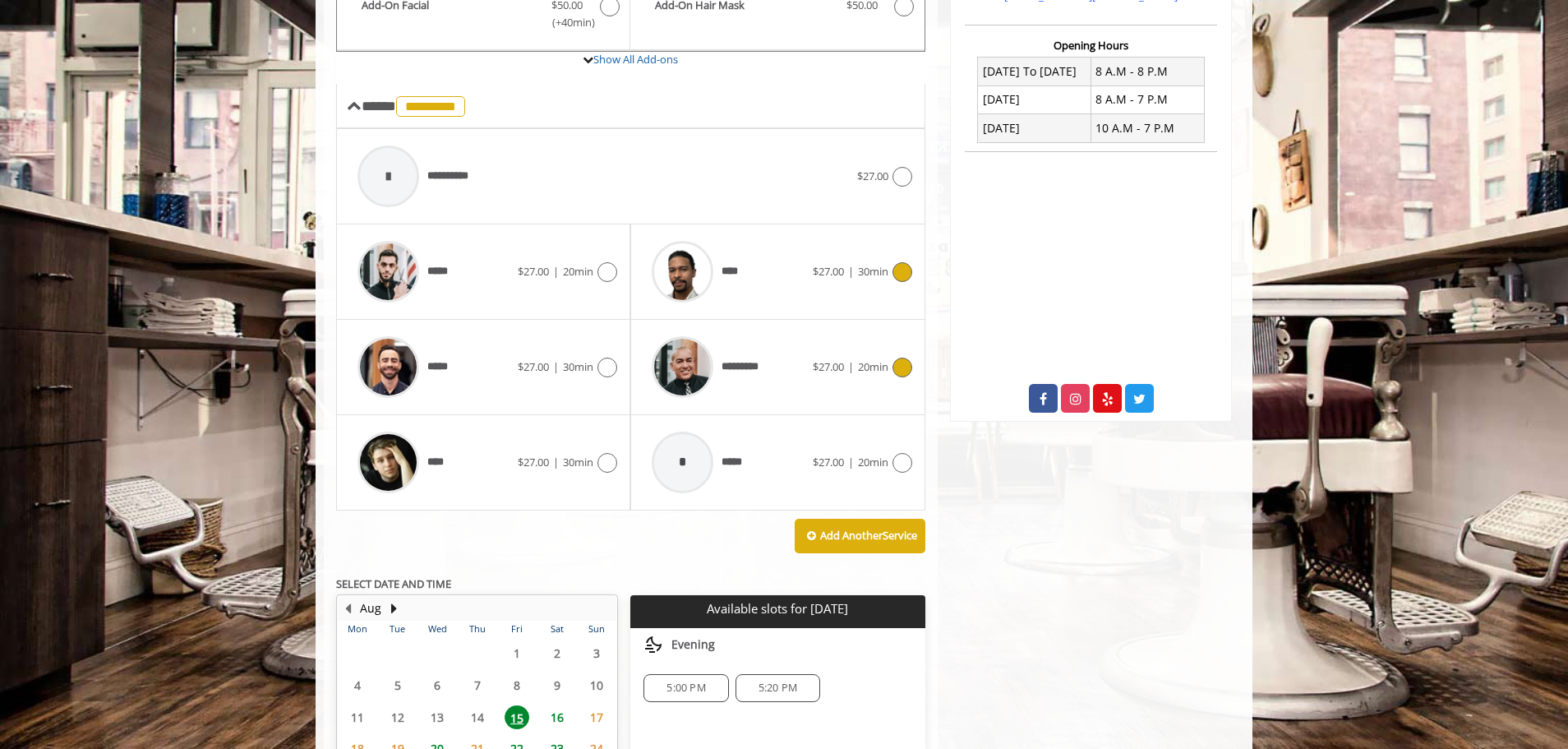
click at [687, 249] on img at bounding box center [682, 272] width 61 height 61
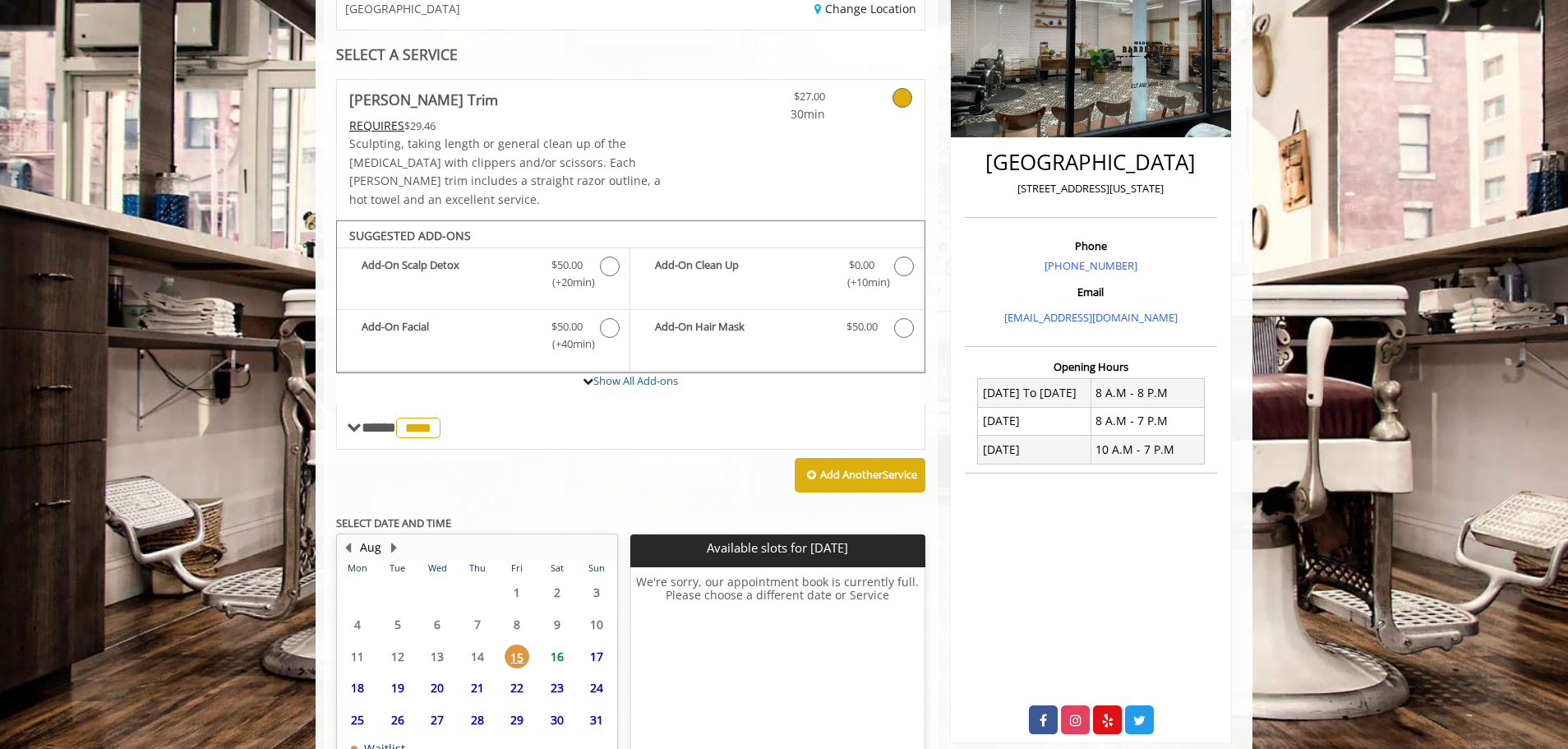
scroll to position [321, 0]
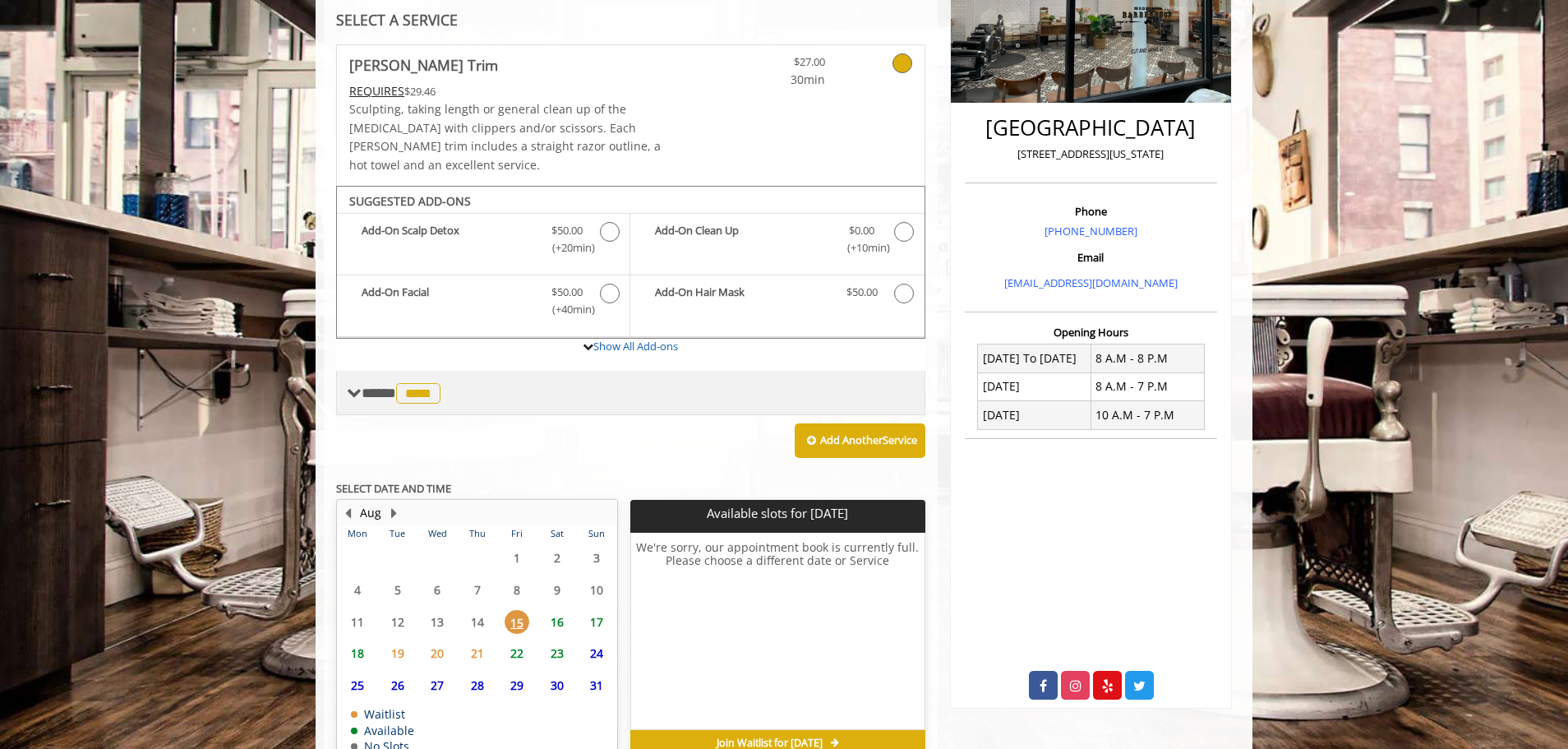
click at [435, 383] on span "****" at bounding box center [418, 394] width 44 height 20
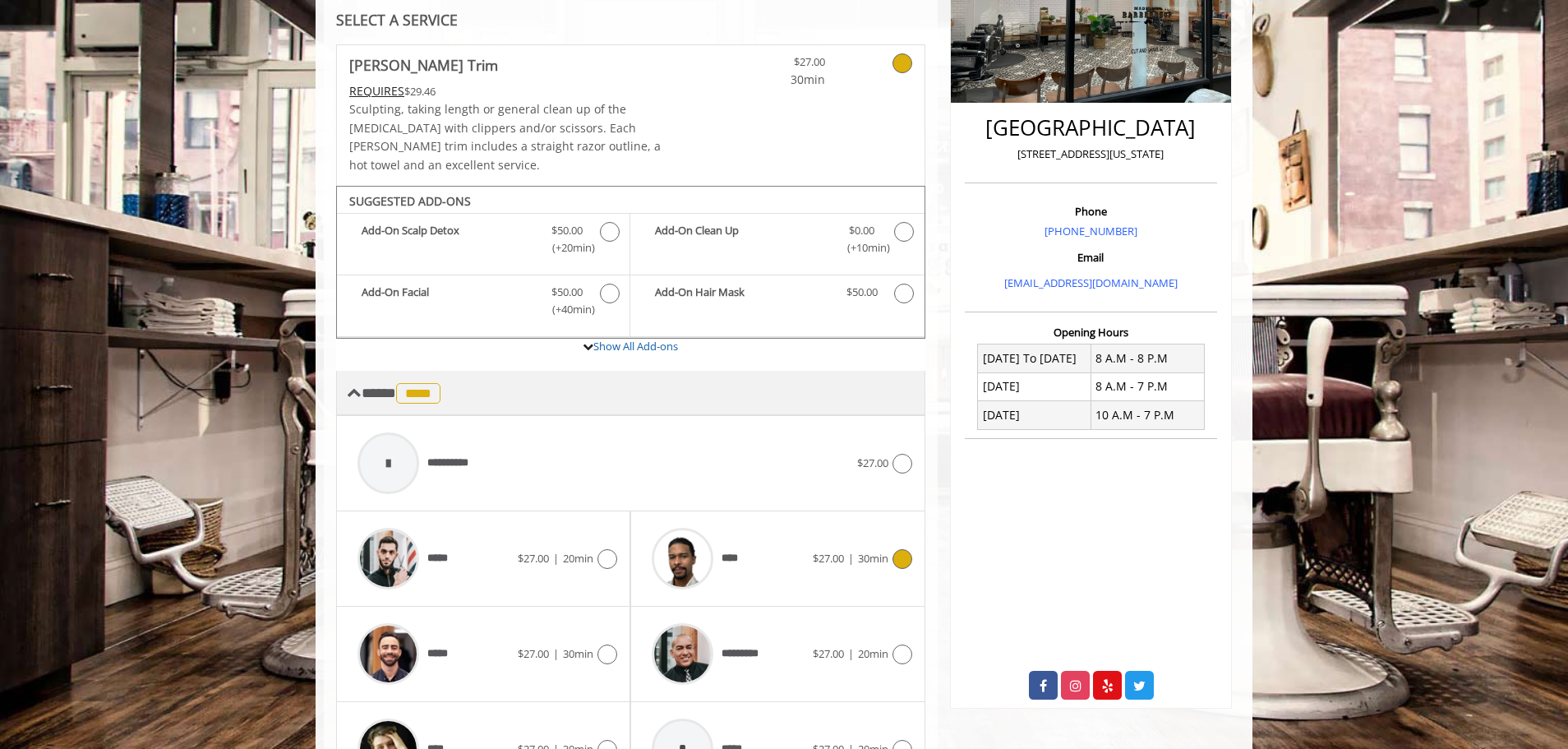
click at [435, 383] on span "****" at bounding box center [418, 394] width 44 height 20
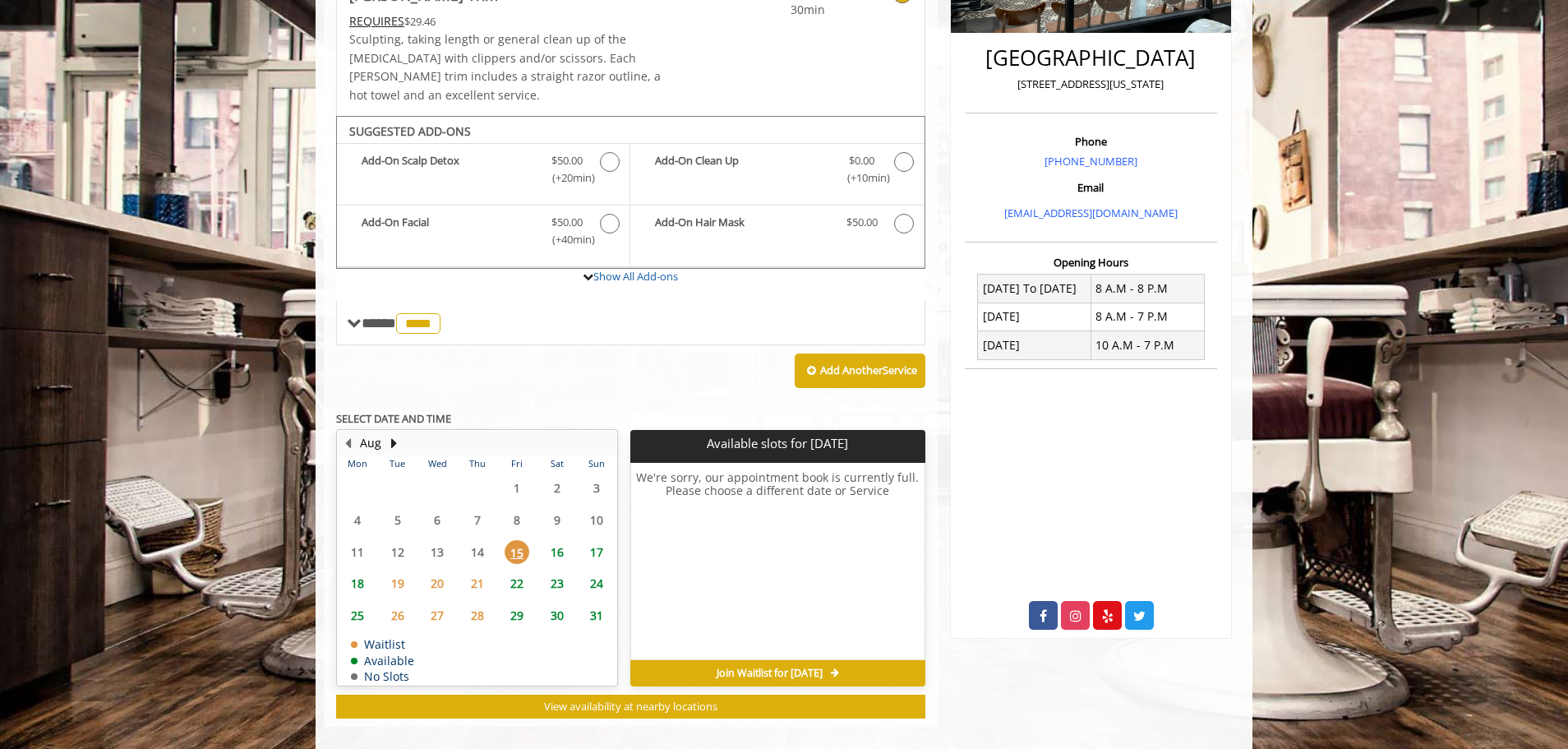
scroll to position [392, 0]
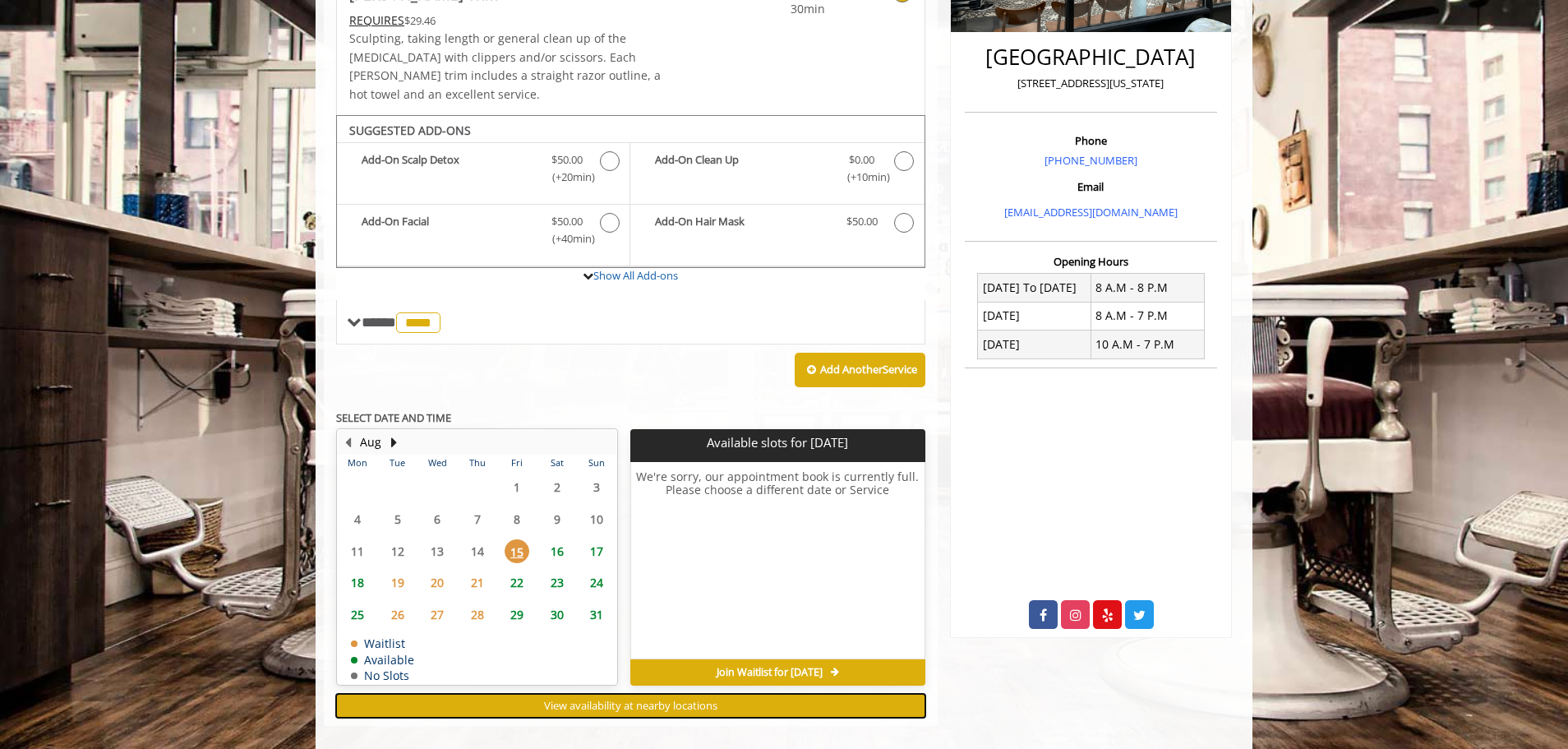
click at [743, 693] on button "View availability at nearby locations" at bounding box center [631, 705] width 589 height 24
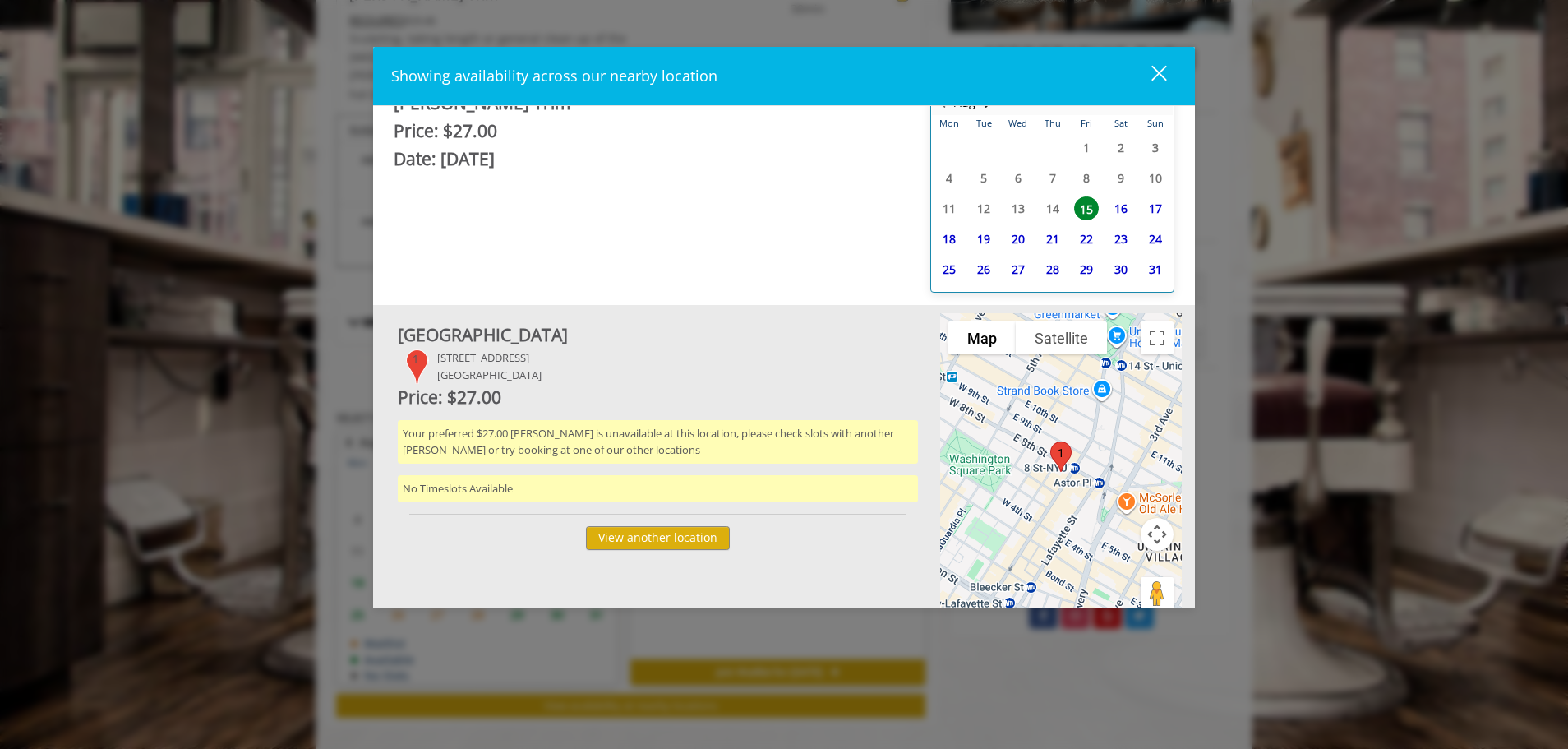
scroll to position [35, 0]
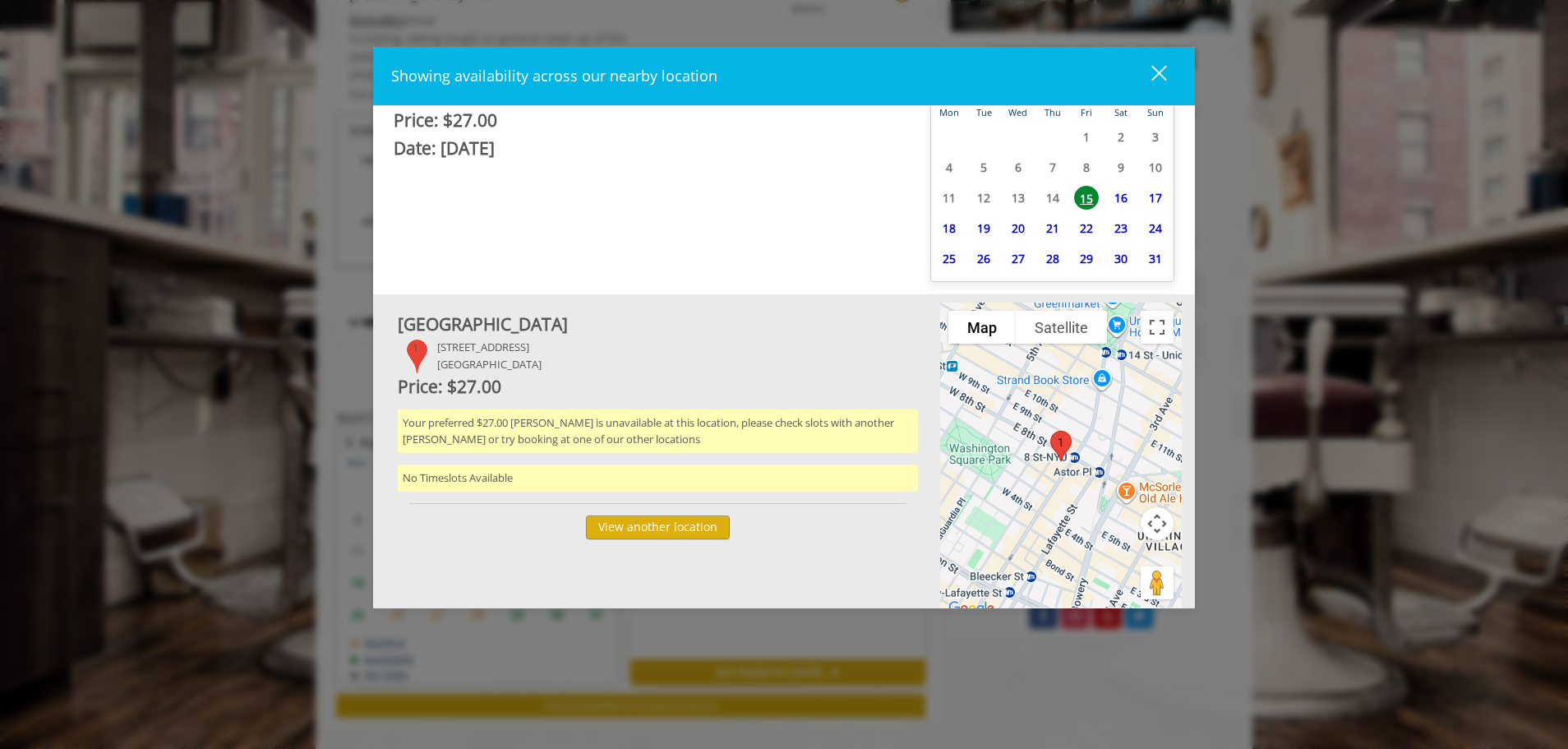
click at [1154, 74] on div "close" at bounding box center [1148, 76] width 33 height 25
